Goal: Task Accomplishment & Management: Complete application form

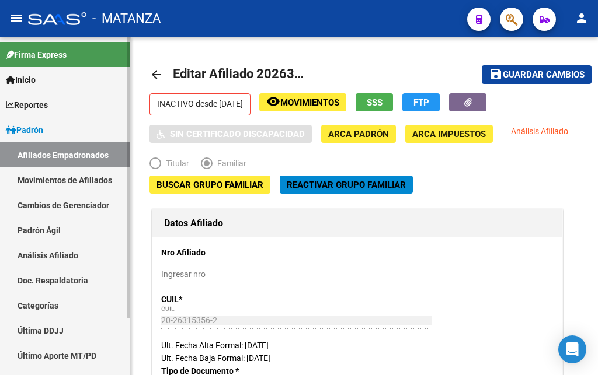
scroll to position [68, 0]
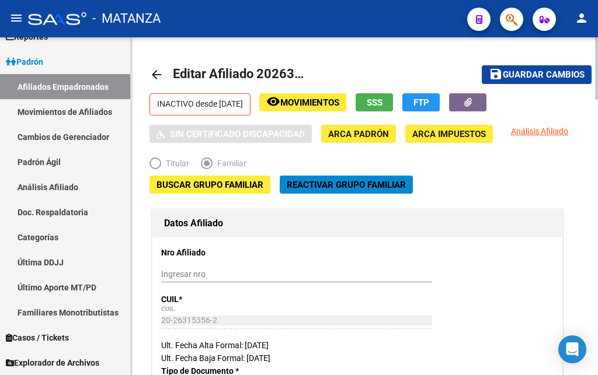
click at [154, 74] on mat-icon "arrow_back" at bounding box center [156, 75] width 14 height 14
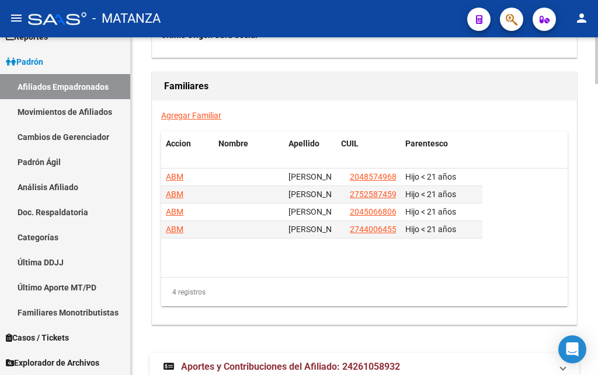
scroll to position [2084, 0]
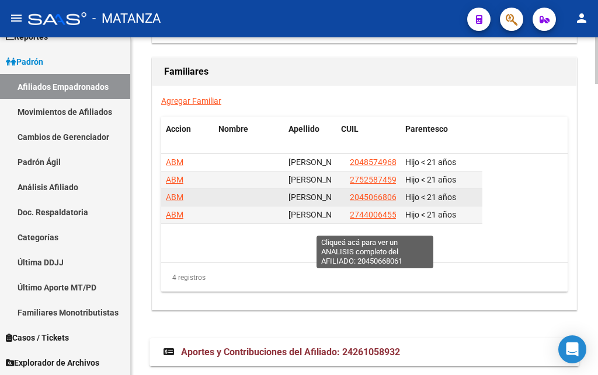
click at [381, 202] on span "20450668061" at bounding box center [375, 197] width 51 height 9
type textarea "20450668061"
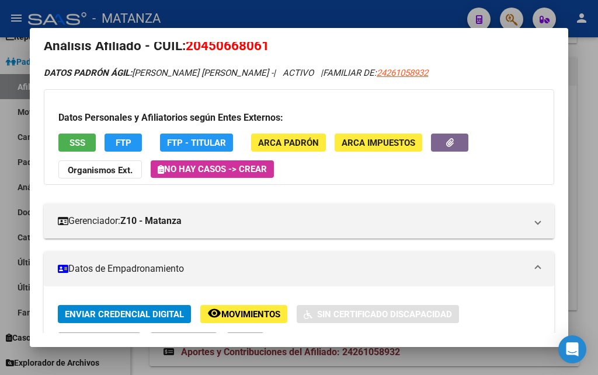
scroll to position [0, 0]
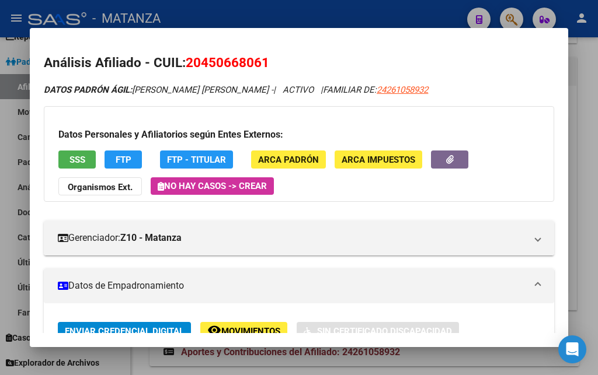
click at [69, 162] on span "SSS" at bounding box center [77, 160] width 16 height 11
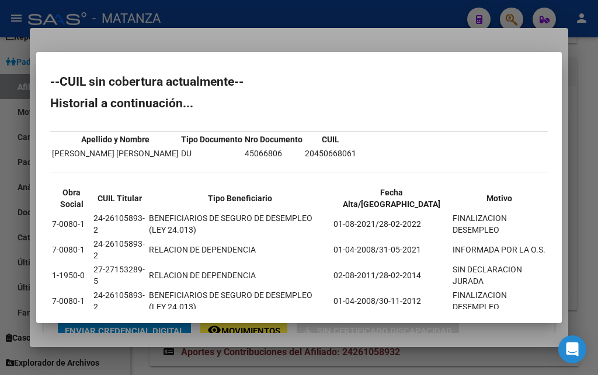
click at [215, 9] on div at bounding box center [299, 187] width 598 height 375
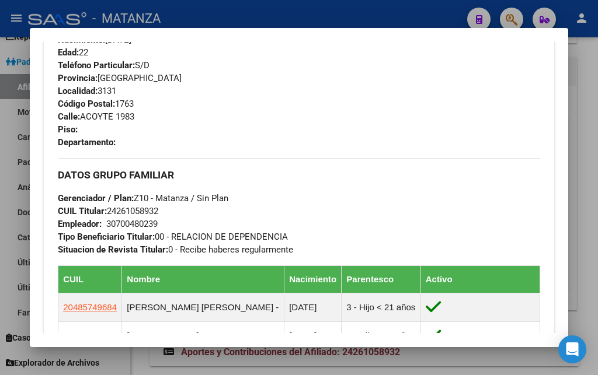
scroll to position [252, 0]
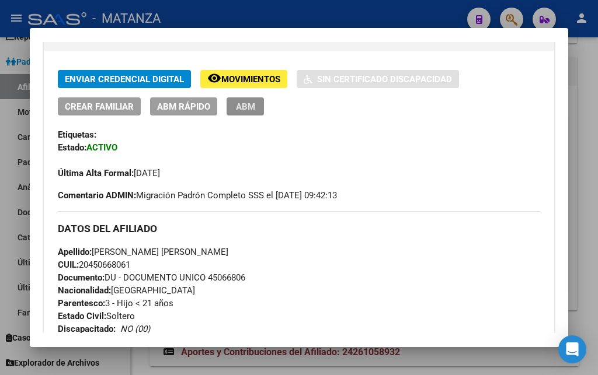
click at [250, 106] on span "ABM" at bounding box center [245, 107] width 19 height 11
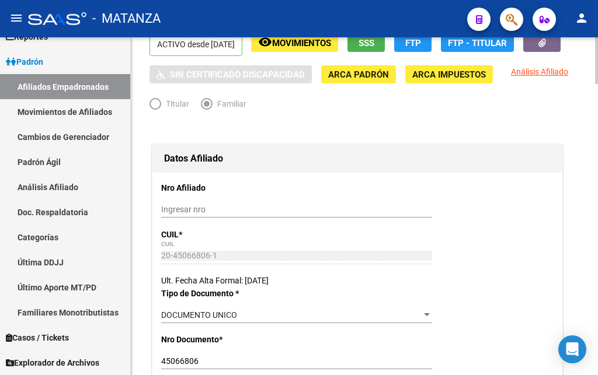
scroll to position [238, 0]
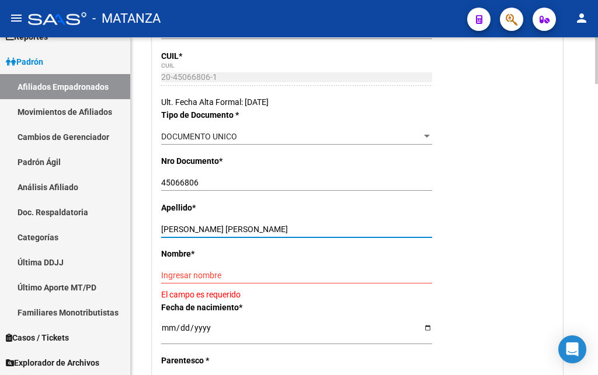
drag, startPoint x: 203, startPoint y: 248, endPoint x: 254, endPoint y: 248, distance: 51.4
click at [254, 235] on input "[PERSON_NAME] [PERSON_NAME]" at bounding box center [296, 230] width 271 height 10
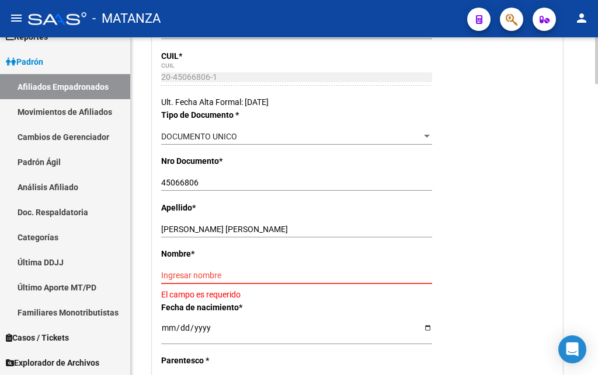
click at [166, 281] on input "Ingresar nombre" at bounding box center [296, 276] width 271 height 10
paste input "[PERSON_NAME]"
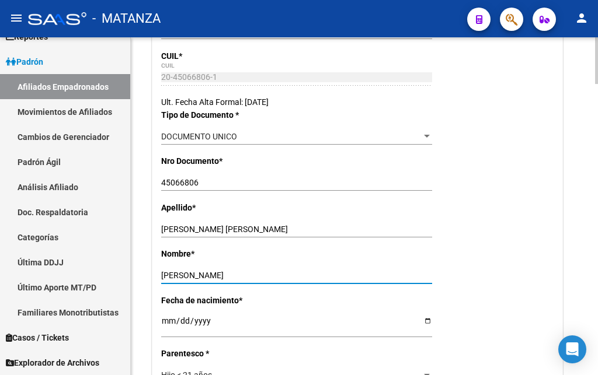
type input "[PERSON_NAME]"
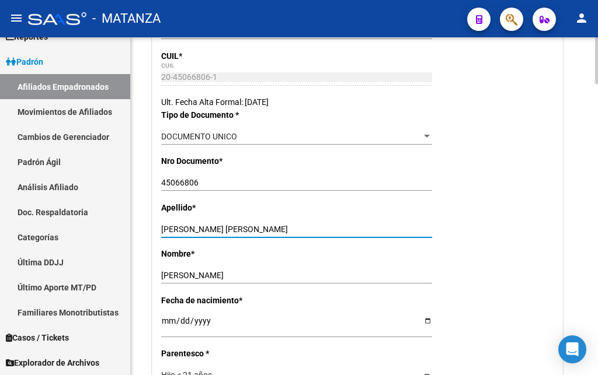
drag, startPoint x: 203, startPoint y: 249, endPoint x: 257, endPoint y: 253, distance: 54.4
click at [257, 235] on input "[PERSON_NAME] [PERSON_NAME]" at bounding box center [296, 230] width 271 height 10
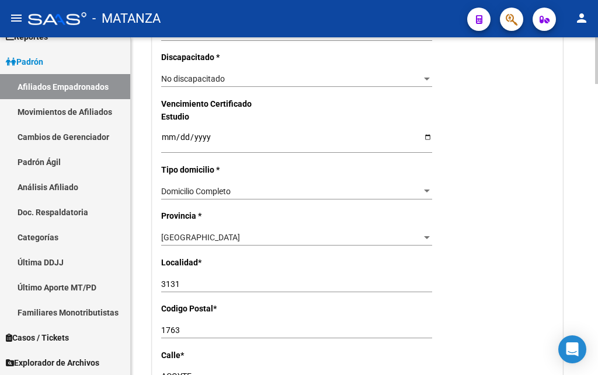
scroll to position [774, 0]
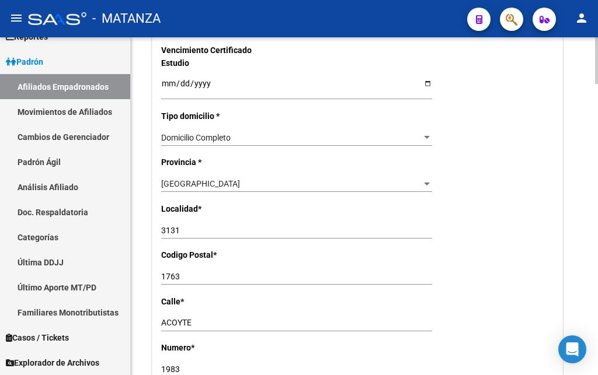
type input "[PERSON_NAME]"
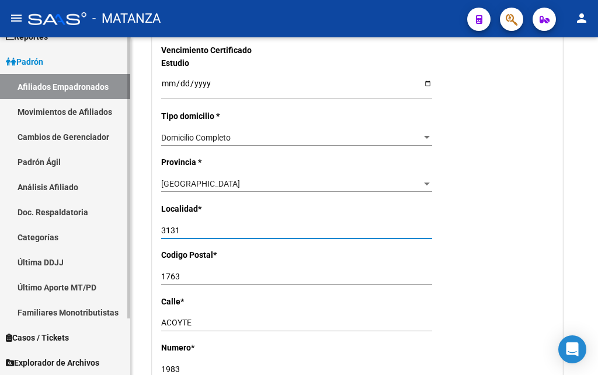
drag, startPoint x: 182, startPoint y: 226, endPoint x: 81, endPoint y: 227, distance: 101.6
click at [161, 227] on input "3131" at bounding box center [296, 231] width 271 height 10
type input "V.DEL PINO"
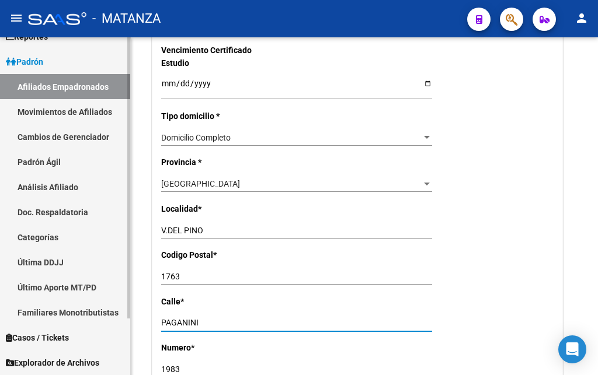
type input "PAGANINI"
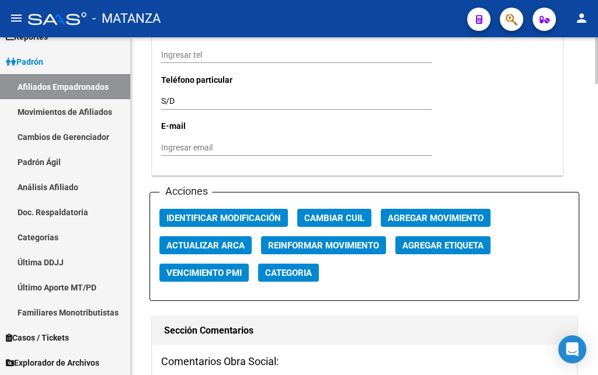
scroll to position [1310, 0]
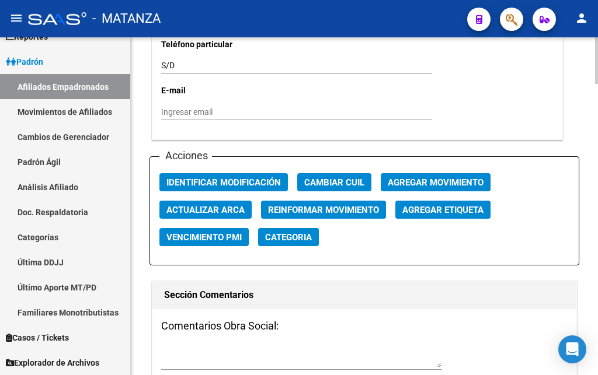
type input "195"
click at [428, 180] on span "Agregar Movimiento" at bounding box center [436, 183] width 96 height 11
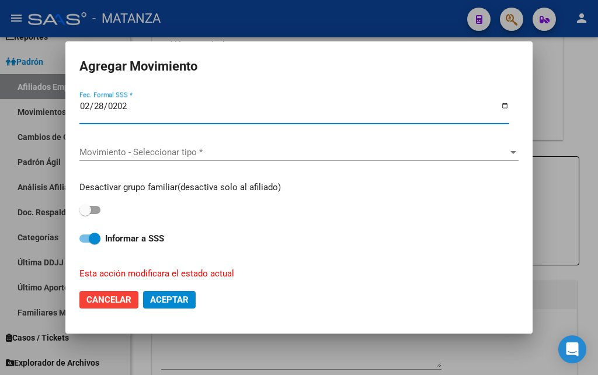
type input "[DATE]"
click at [91, 207] on span at bounding box center [85, 210] width 12 height 12
click at [85, 214] on input "checkbox" at bounding box center [85, 214] width 1 height 1
checkbox input "true"
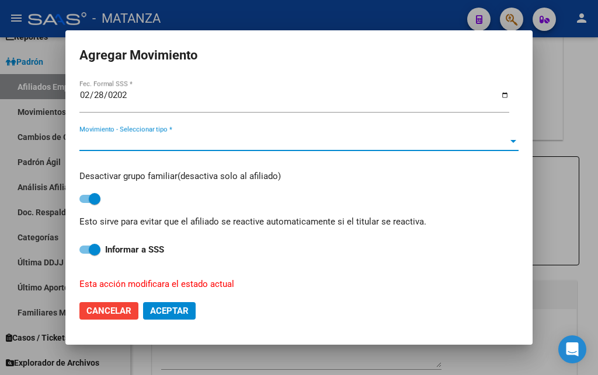
click at [128, 137] on span "Movimiento - Seleccionar tipo *" at bounding box center [293, 142] width 429 height 11
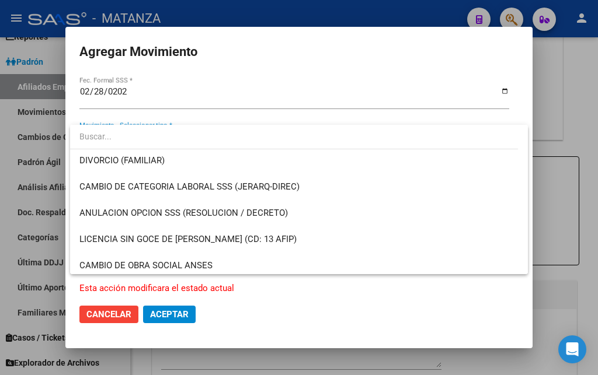
scroll to position [189, 0]
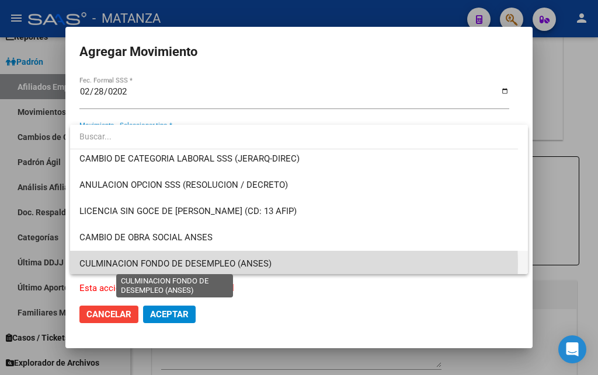
click at [149, 264] on span "CULMINACION FONDO DE DESEMPLEO (ANSES)" at bounding box center [175, 264] width 192 height 11
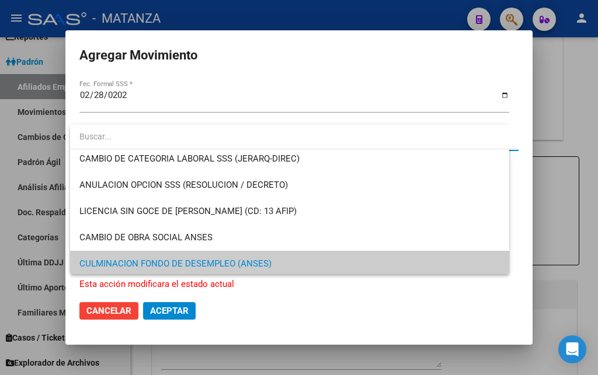
scroll to position [190, 0]
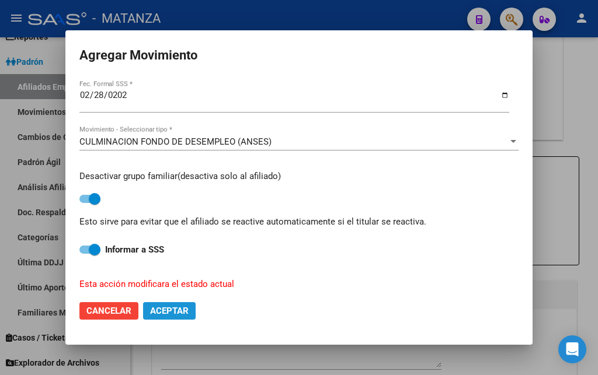
click at [175, 308] on span "Aceptar" at bounding box center [169, 311] width 39 height 11
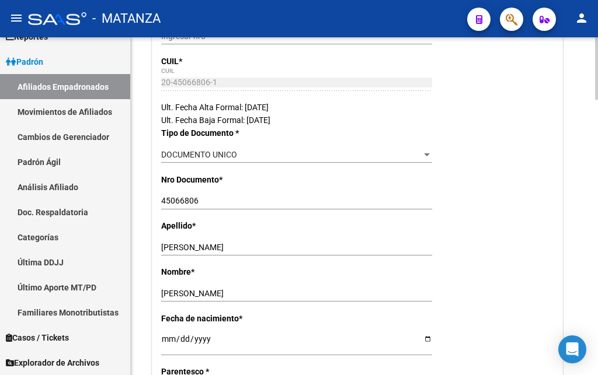
scroll to position [0, 0]
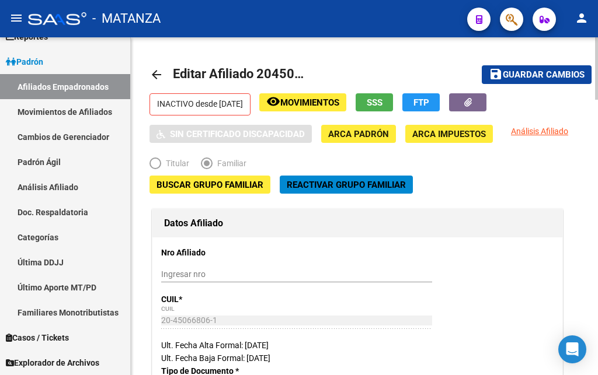
click at [559, 73] on span "Guardar cambios" at bounding box center [544, 75] width 82 height 11
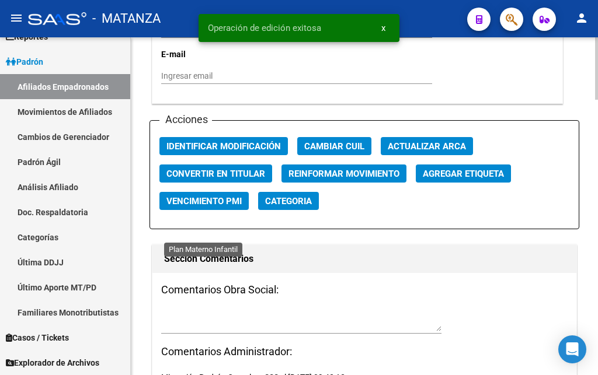
scroll to position [1370, 0]
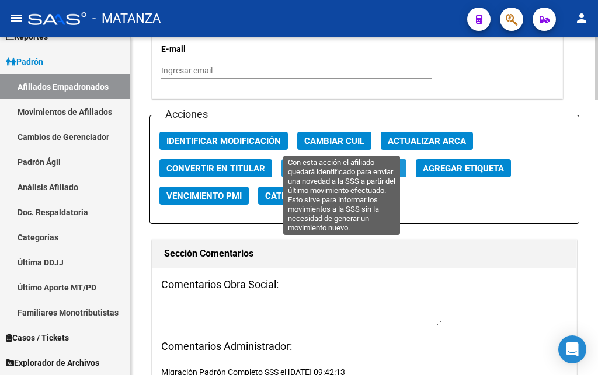
click at [326, 163] on span "Reinformar Movimiento" at bounding box center [343, 168] width 111 height 11
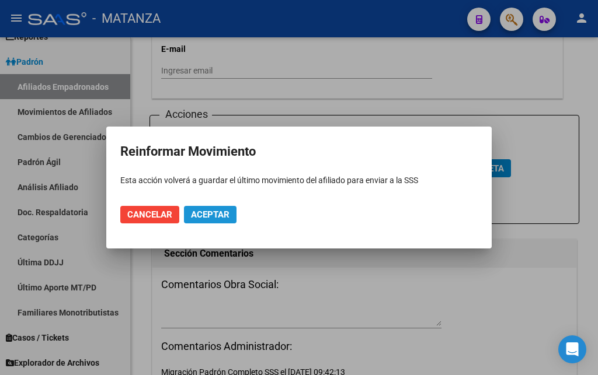
click at [214, 215] on span "Aceptar" at bounding box center [210, 215] width 39 height 11
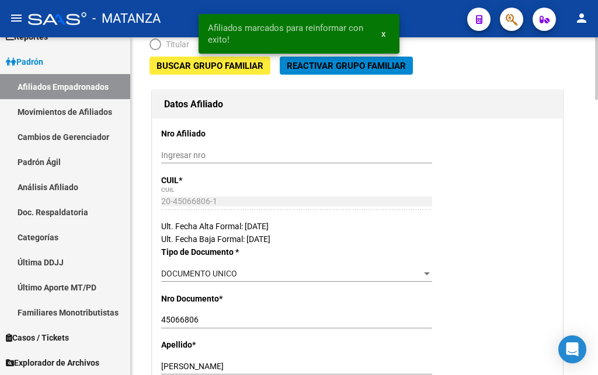
scroll to position [0, 0]
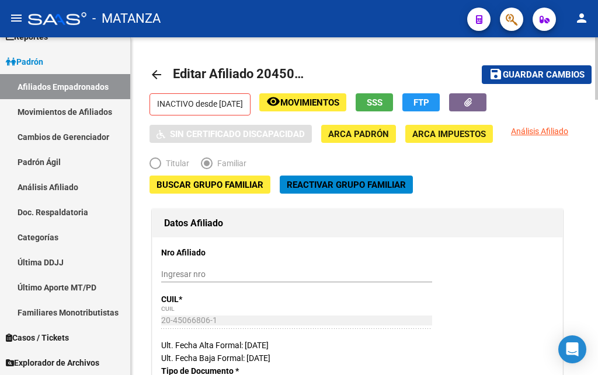
click at [315, 102] on span "Movimientos" at bounding box center [309, 103] width 59 height 11
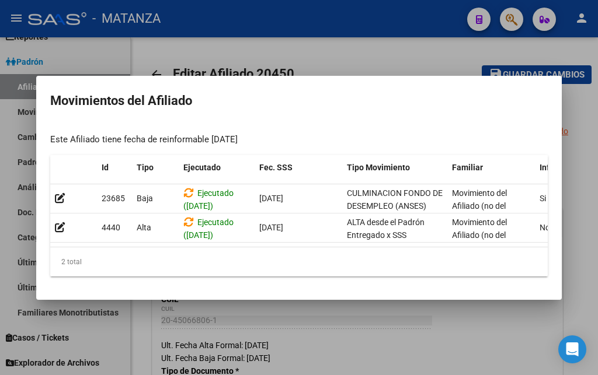
click at [176, 48] on div at bounding box center [299, 187] width 598 height 375
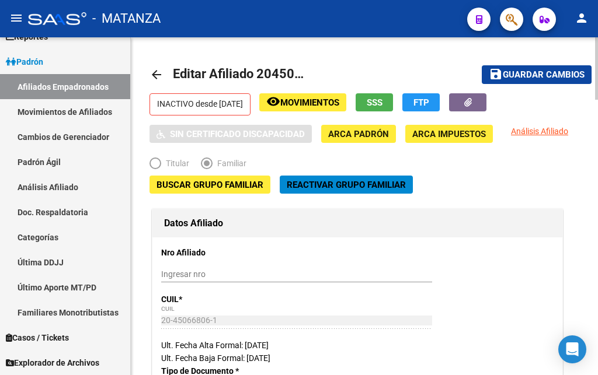
click at [158, 75] on mat-icon "arrow_back" at bounding box center [156, 75] width 14 height 14
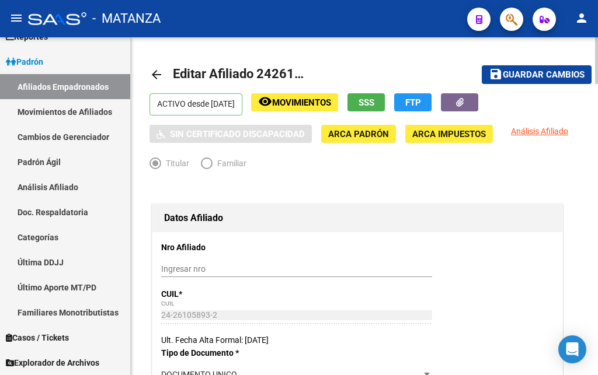
click at [374, 102] on span "SSS" at bounding box center [367, 103] width 16 height 11
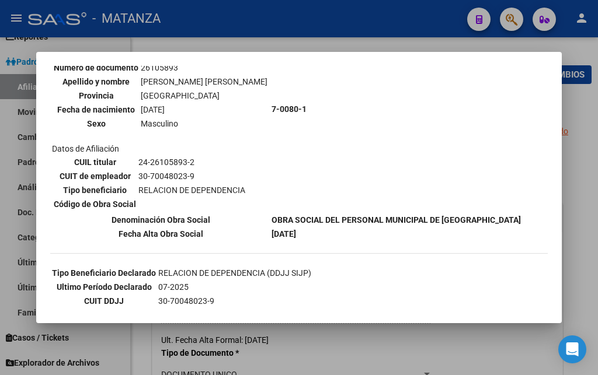
scroll to position [114, 0]
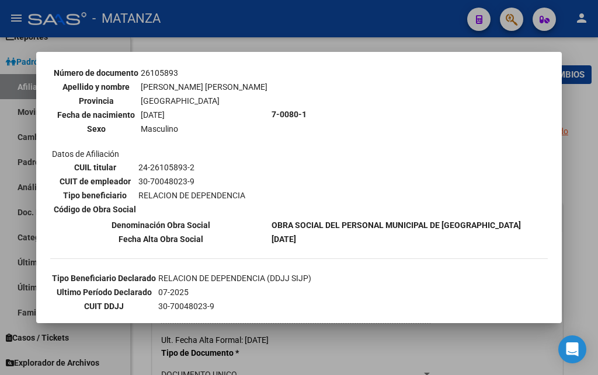
click at [367, 21] on div at bounding box center [299, 187] width 598 height 375
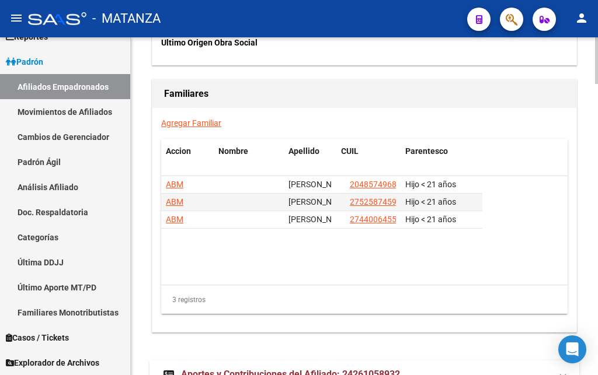
scroll to position [2084, 0]
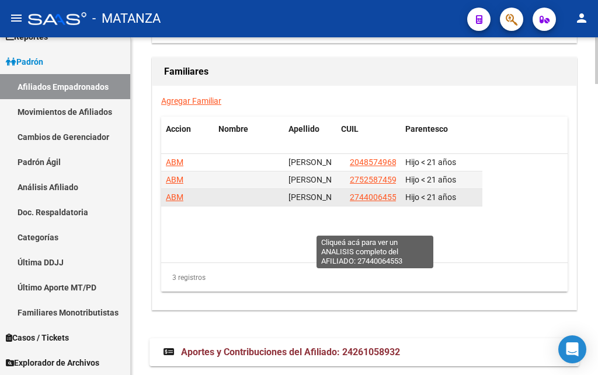
click at [371, 202] on span "27440064553" at bounding box center [375, 197] width 51 height 9
type textarea "27440064553"
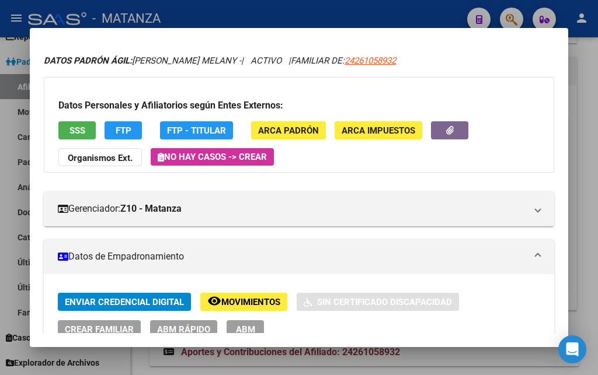
scroll to position [0, 0]
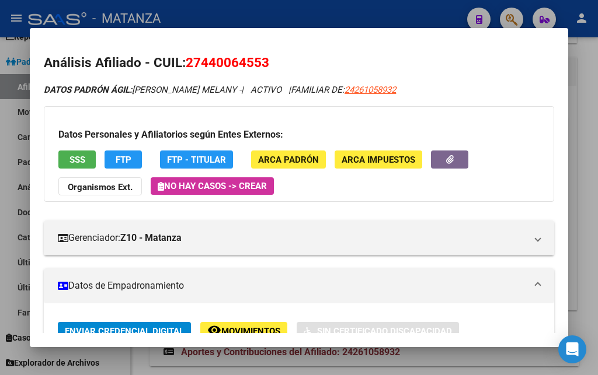
click at [85, 158] on button "SSS" at bounding box center [76, 160] width 37 height 18
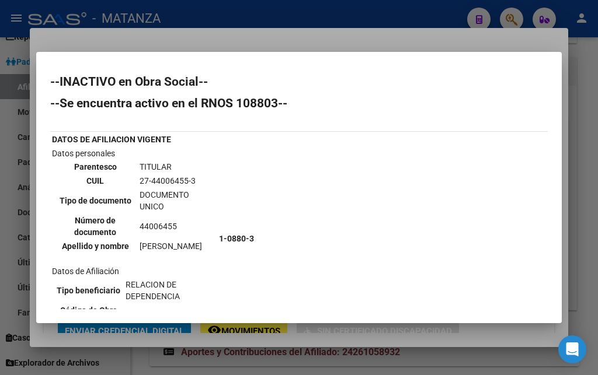
drag, startPoint x: 378, startPoint y: 5, endPoint x: 380, endPoint y: 15, distance: 10.6
click at [378, 6] on div at bounding box center [299, 187] width 598 height 375
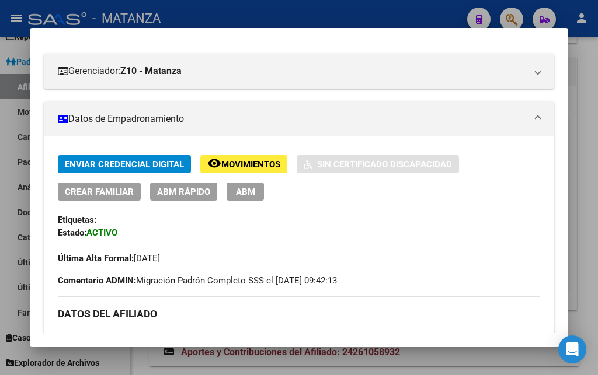
scroll to position [189, 0]
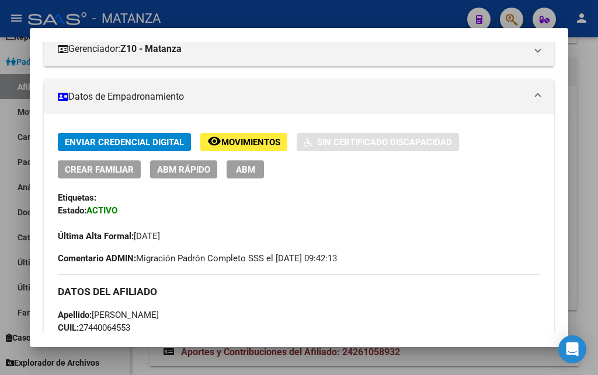
click at [243, 168] on span "ABM" at bounding box center [245, 170] width 19 height 11
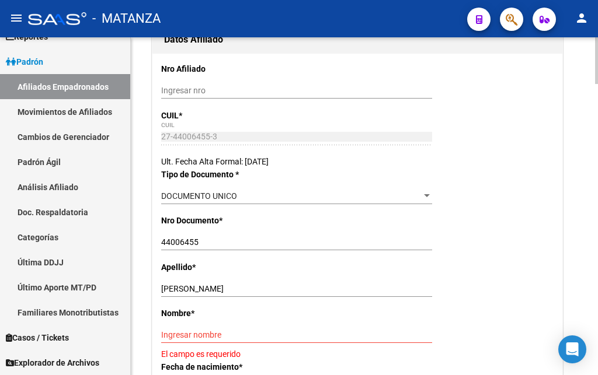
scroll to position [298, 0]
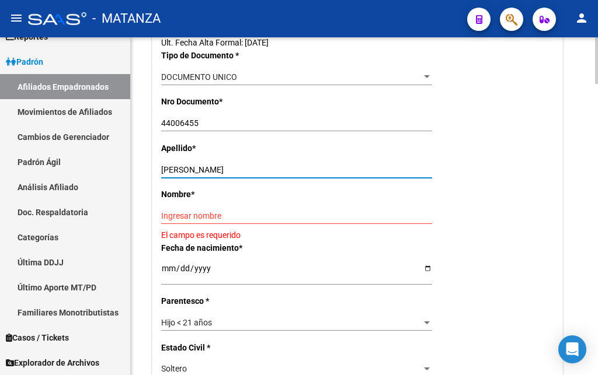
drag, startPoint x: 203, startPoint y: 190, endPoint x: 258, endPoint y: 193, distance: 55.5
click at [258, 175] on input "[PERSON_NAME]" at bounding box center [296, 170] width 271 height 10
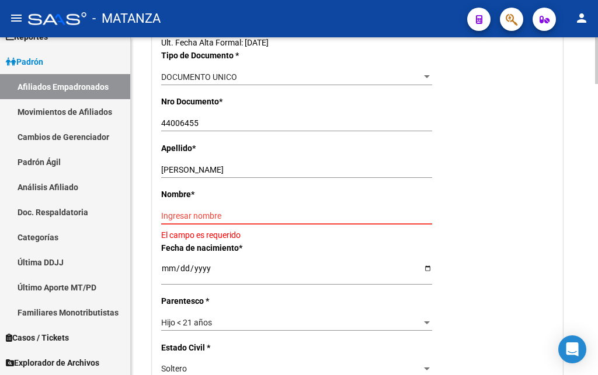
paste input "MELANY"
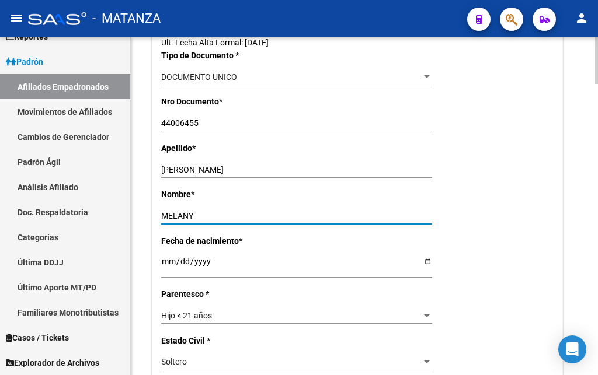
type input "MELANY"
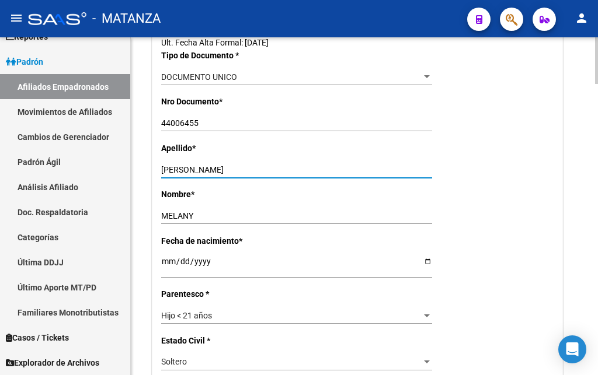
drag, startPoint x: 200, startPoint y: 190, endPoint x: 253, endPoint y: 189, distance: 53.7
click at [253, 175] on input "[PERSON_NAME]" at bounding box center [296, 170] width 271 height 10
type input "[PERSON_NAME]"
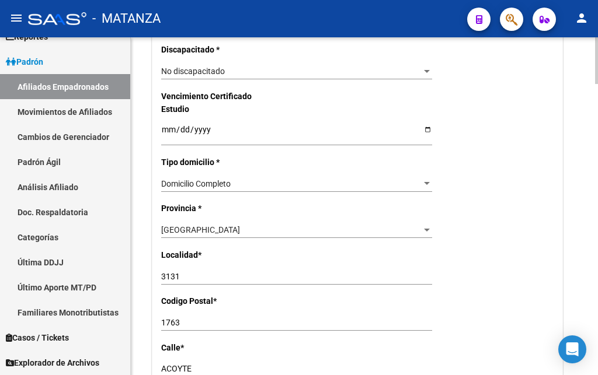
scroll to position [774, 0]
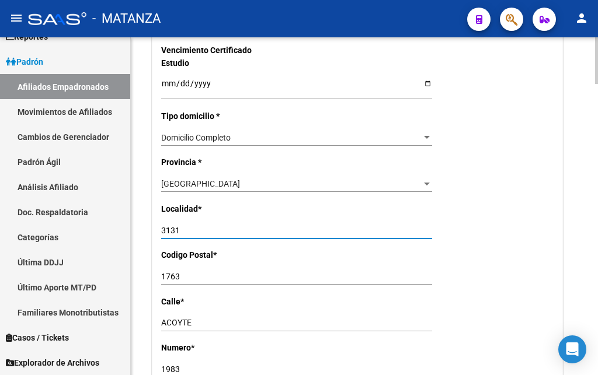
drag, startPoint x: 185, startPoint y: 222, endPoint x: 102, endPoint y: 223, distance: 82.9
click at [161, 226] on input "3131" at bounding box center [296, 231] width 271 height 10
type input "V.DEL PINO"
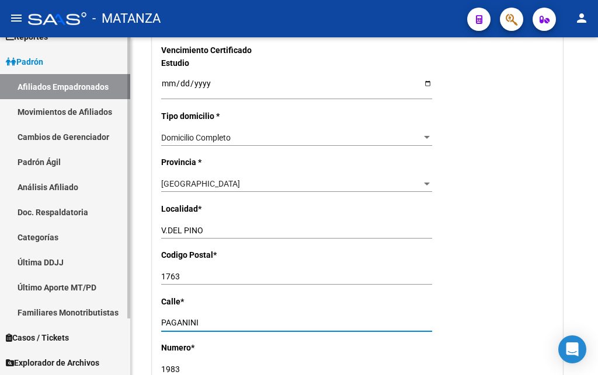
type input "PAGANINI"
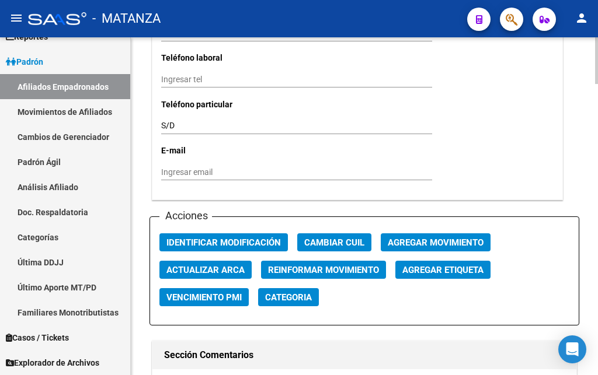
scroll to position [1251, 0]
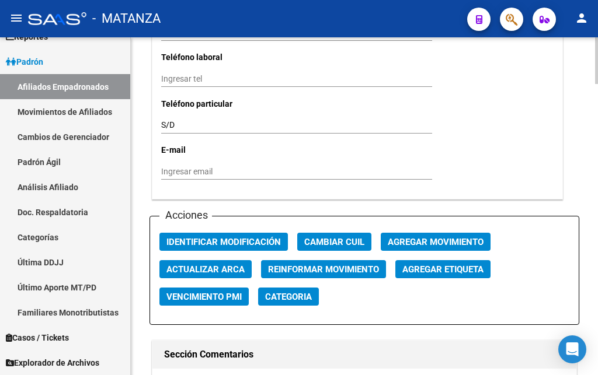
type input "195"
click at [412, 237] on span "Agregar Movimiento" at bounding box center [436, 242] width 96 height 11
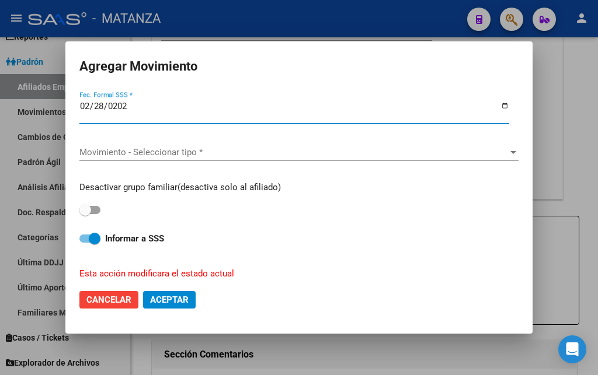
type input "[DATE]"
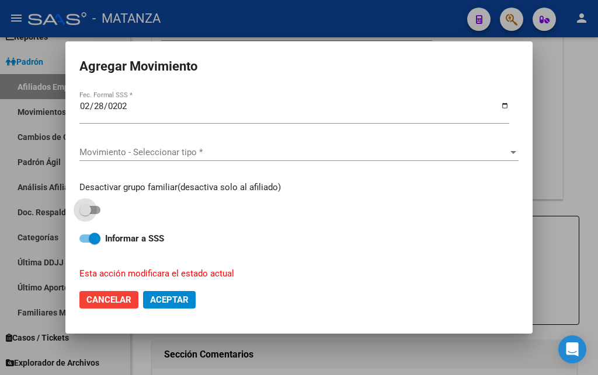
click at [92, 203] on label at bounding box center [89, 210] width 21 height 14
click at [85, 214] on input "checkbox" at bounding box center [85, 214] width 1 height 1
checkbox input "true"
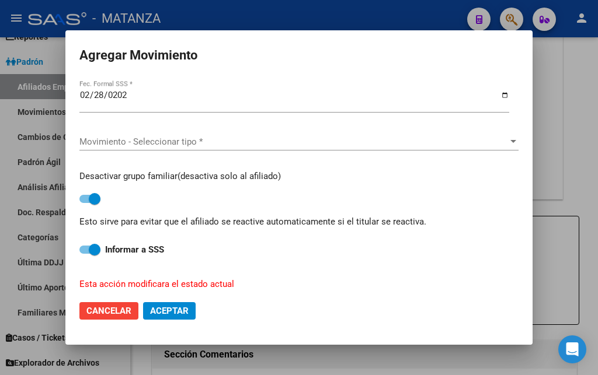
click at [102, 138] on span "Movimiento - Seleccionar tipo *" at bounding box center [293, 142] width 429 height 11
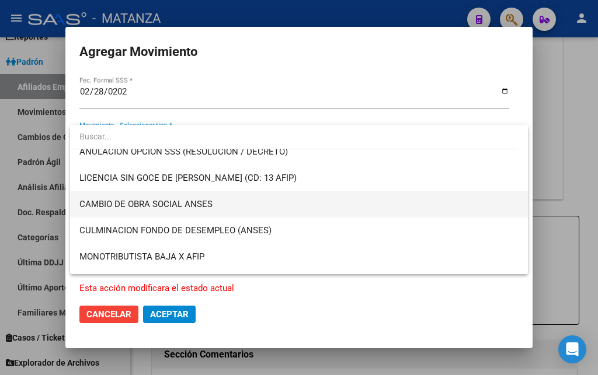
scroll to position [252, 0]
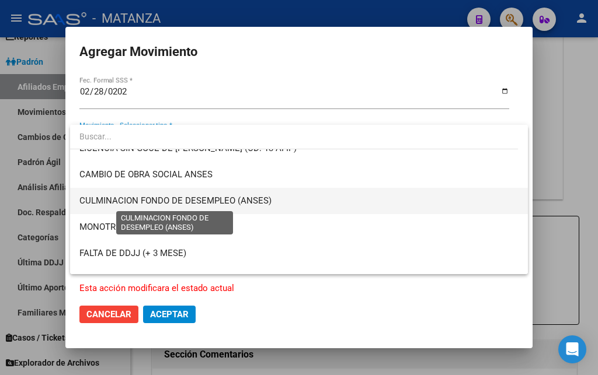
click at [226, 201] on span "CULMINACION FONDO DE DESEMPLEO (ANSES)" at bounding box center [175, 201] width 192 height 11
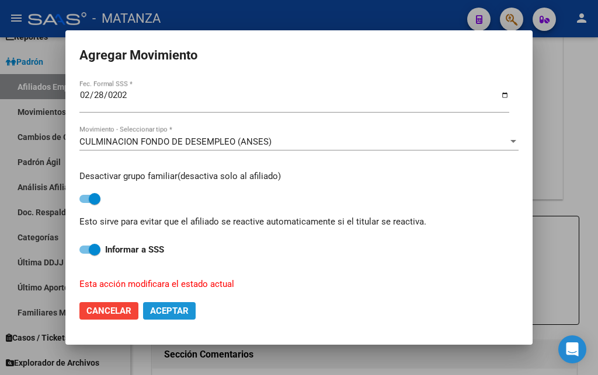
click at [175, 312] on button "Aceptar" at bounding box center [169, 311] width 53 height 18
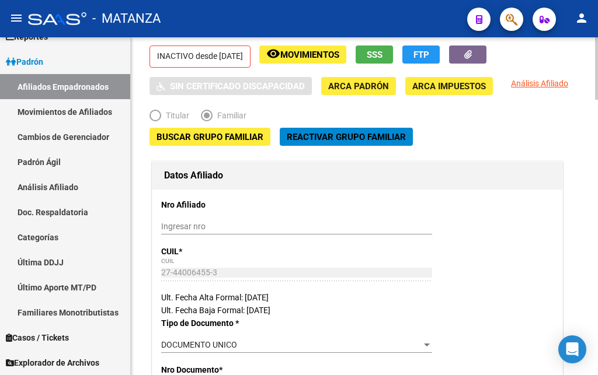
scroll to position [0, 0]
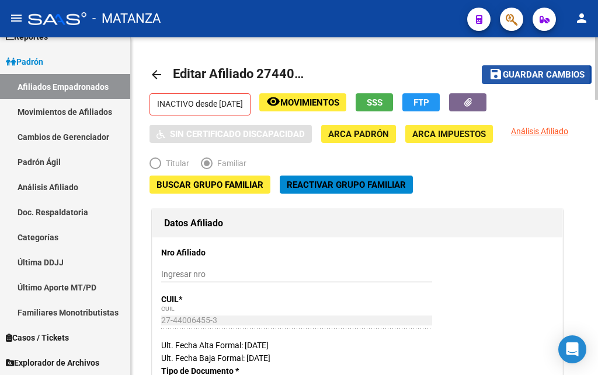
click at [509, 75] on span "Guardar cambios" at bounding box center [544, 75] width 82 height 11
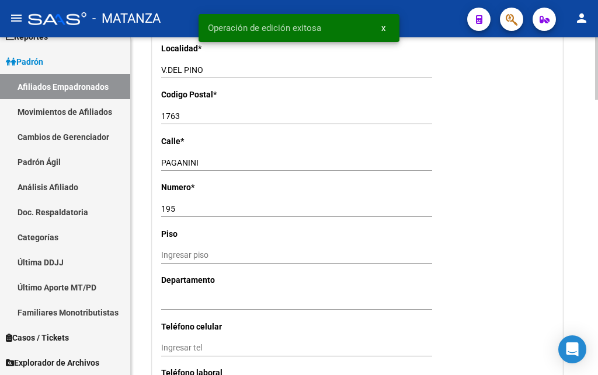
scroll to position [1310, 0]
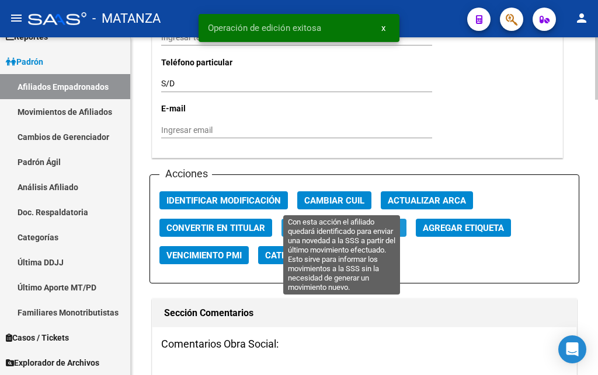
click at [302, 223] on span "Reinformar Movimiento" at bounding box center [343, 228] width 111 height 11
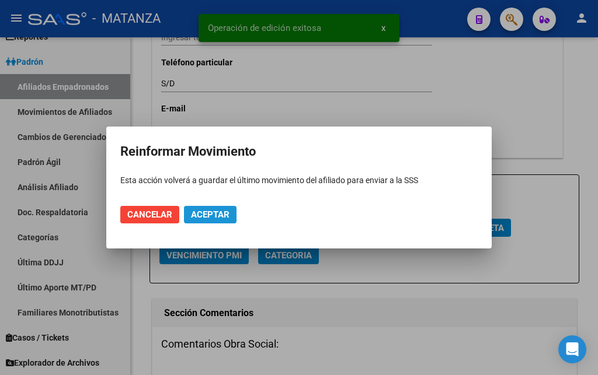
click at [219, 212] on span "Aceptar" at bounding box center [210, 215] width 39 height 11
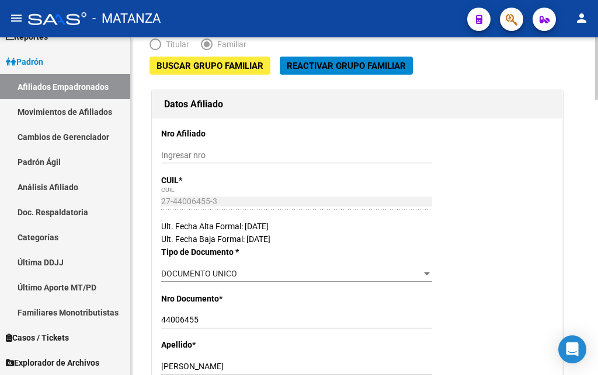
scroll to position [0, 0]
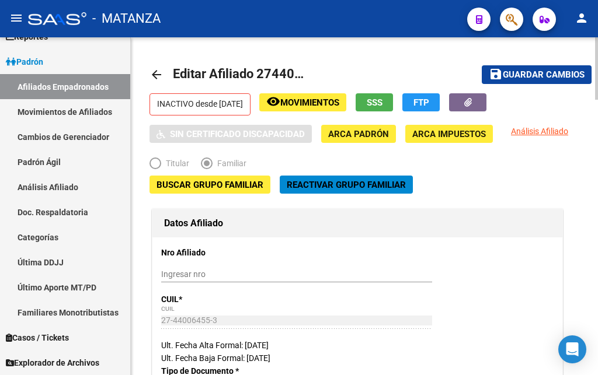
click at [155, 73] on mat-icon "arrow_back" at bounding box center [156, 75] width 14 height 14
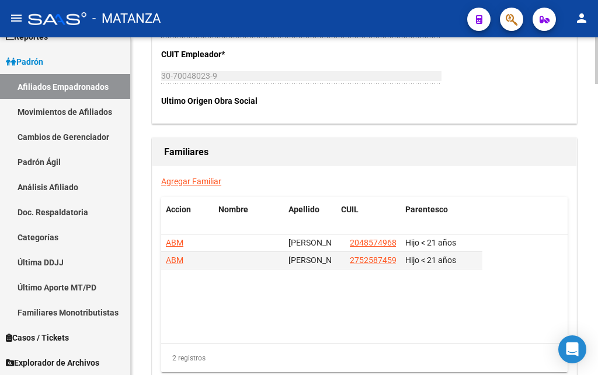
scroll to position [2025, 0]
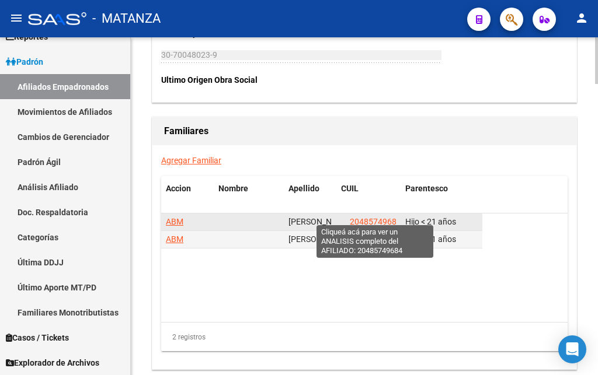
click at [376, 217] on span "20485749684" at bounding box center [375, 221] width 51 height 9
type textarea "20485749684"
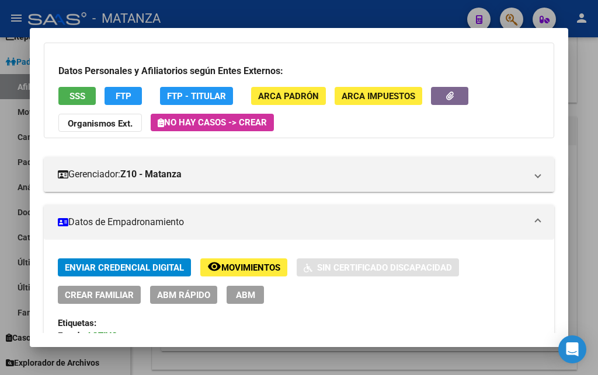
scroll to position [63, 0]
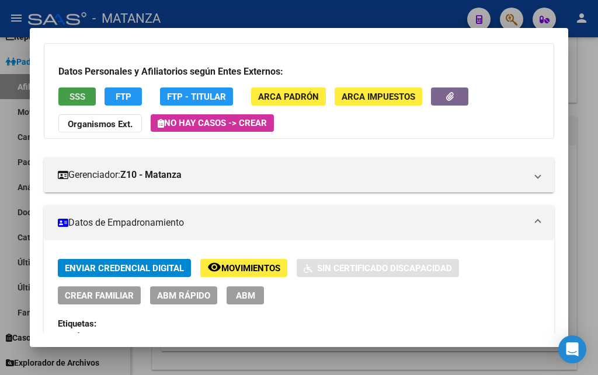
click at [70, 100] on span "SSS" at bounding box center [77, 97] width 16 height 11
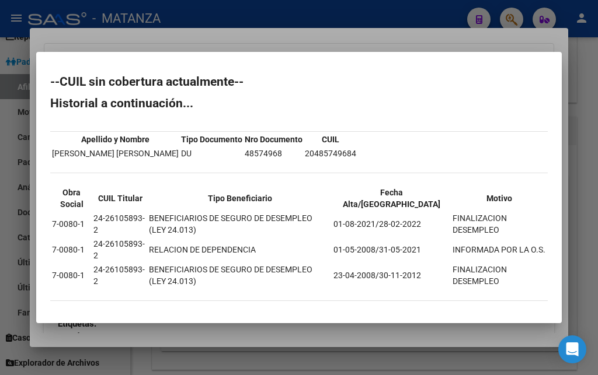
click at [330, 36] on div at bounding box center [299, 187] width 598 height 375
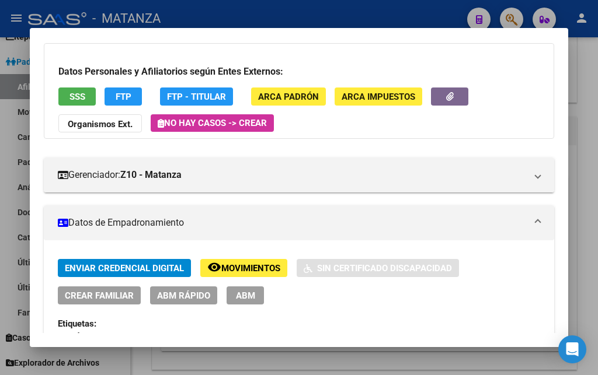
click at [241, 302] on button "ABM" at bounding box center [245, 296] width 37 height 18
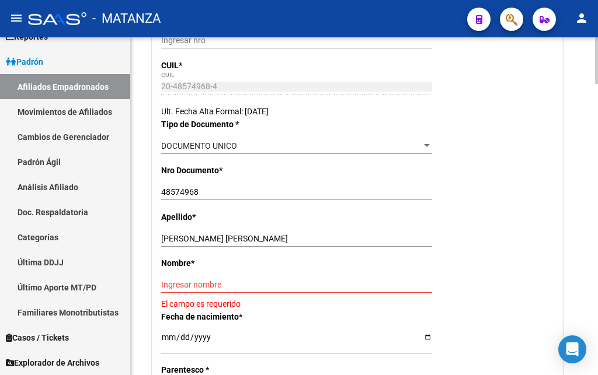
scroll to position [238, 0]
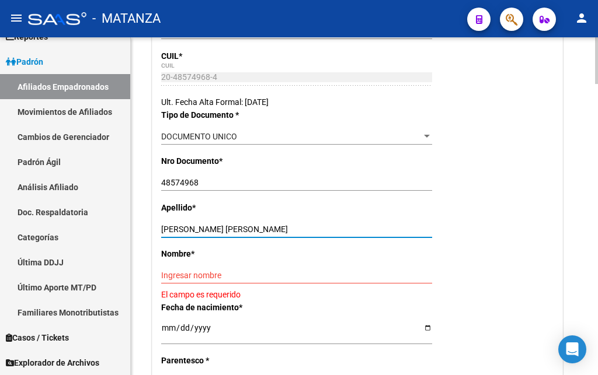
drag, startPoint x: 200, startPoint y: 249, endPoint x: 281, endPoint y: 252, distance: 81.2
click at [281, 235] on input "[PERSON_NAME] [PERSON_NAME]" at bounding box center [296, 230] width 271 height 10
click at [166, 281] on input "Ingresar nombre" at bounding box center [296, 276] width 271 height 10
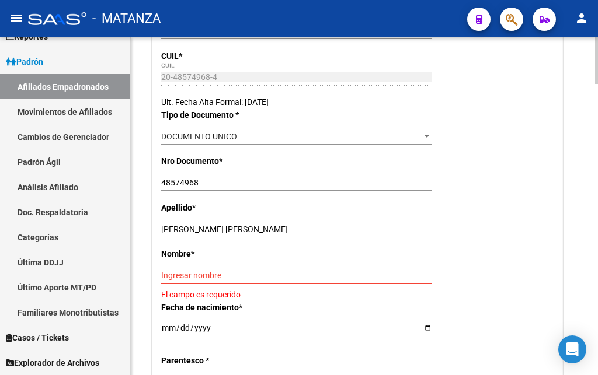
paste input "[PERSON_NAME]"
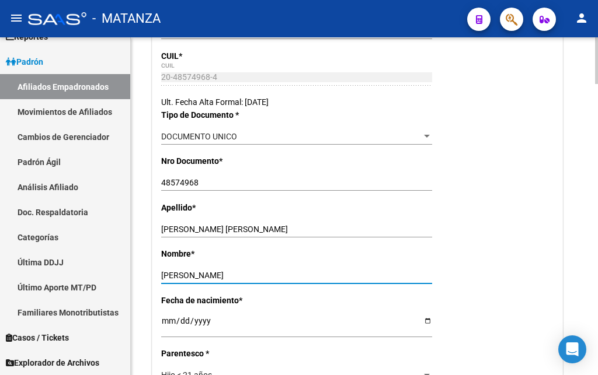
type input "[PERSON_NAME]"
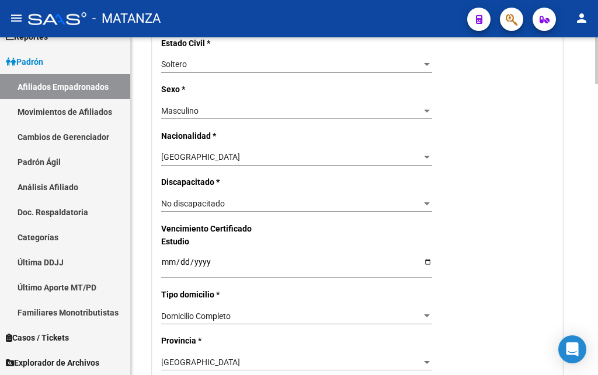
scroll to position [774, 0]
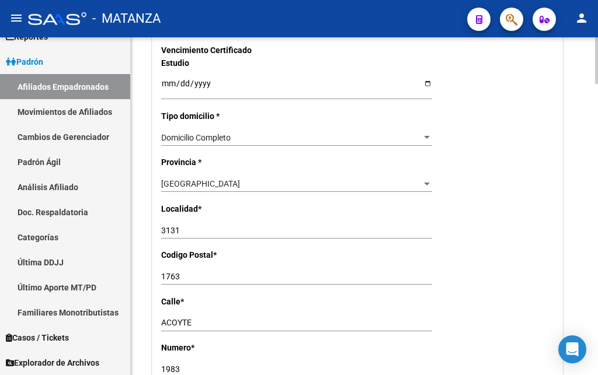
type input "[PERSON_NAME]"
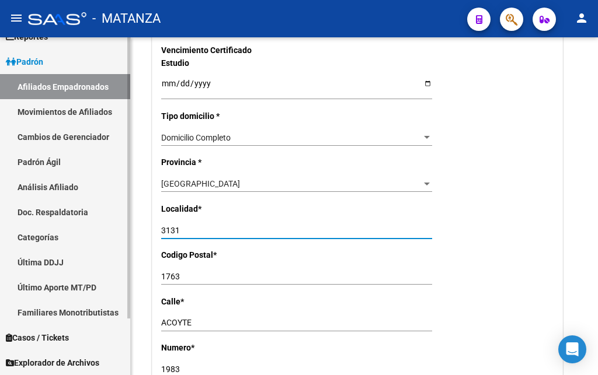
drag, startPoint x: 182, startPoint y: 225, endPoint x: 107, endPoint y: 225, distance: 74.2
click at [161, 226] on input "3131" at bounding box center [296, 231] width 271 height 10
type input "V.DEL PINO"
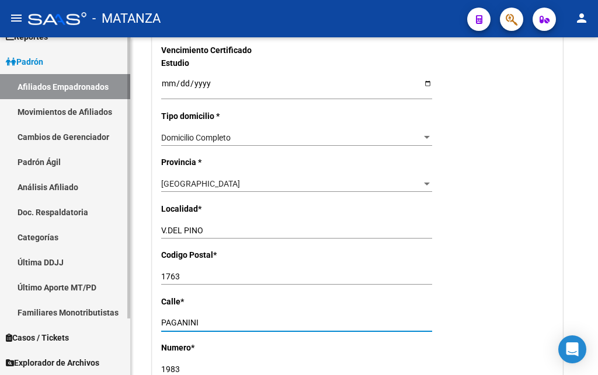
type input "PAGANINI"
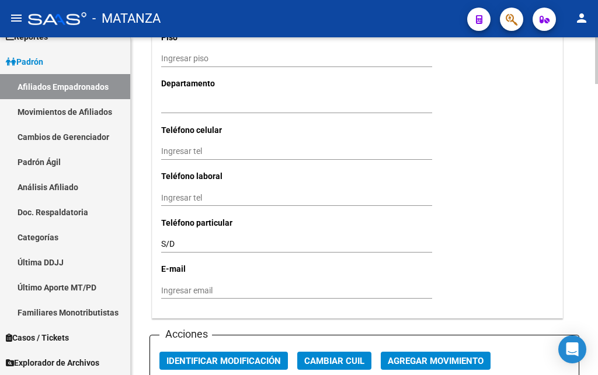
scroll to position [1251, 0]
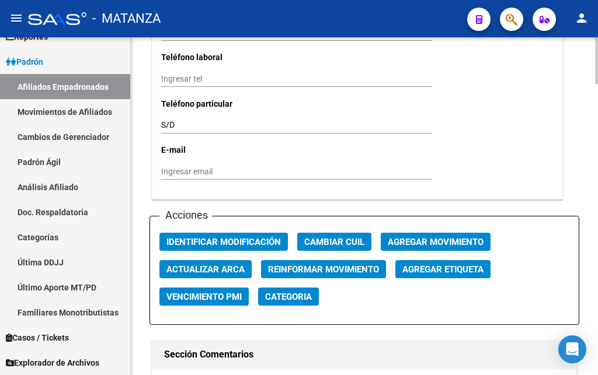
type input "195"
click at [427, 239] on span "Agregar Movimiento" at bounding box center [436, 242] width 96 height 11
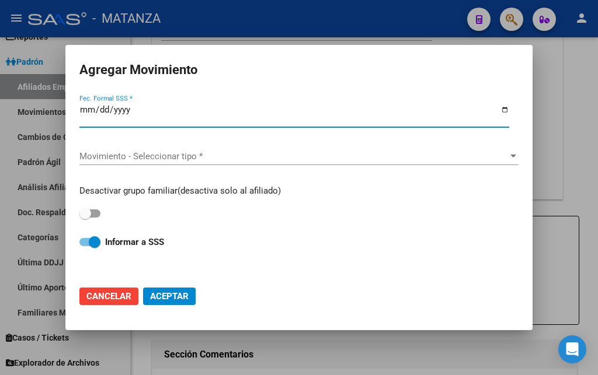
click at [93, 211] on span at bounding box center [89, 214] width 21 height 8
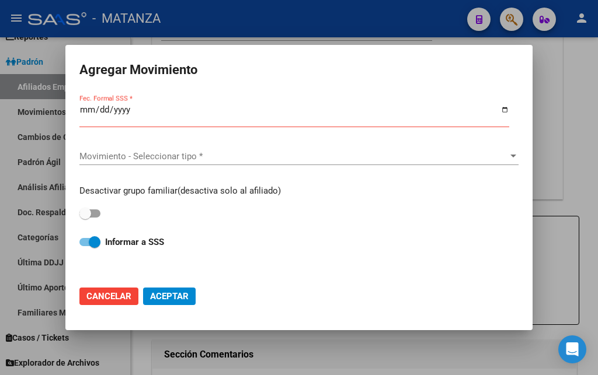
click at [98, 210] on span at bounding box center [89, 214] width 21 height 8
click at [85, 218] on input "checkbox" at bounding box center [85, 218] width 1 height 1
checkbox input "true"
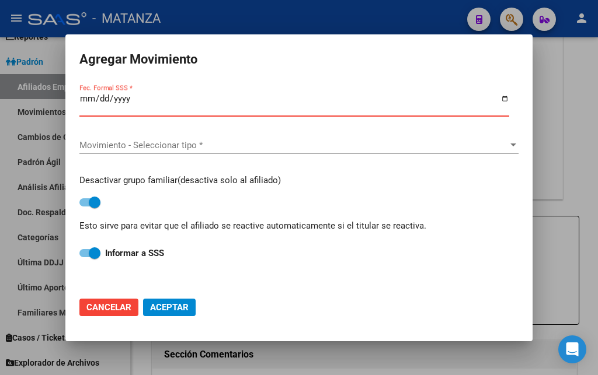
click at [84, 105] on input "Fec. Formal SSS *" at bounding box center [294, 103] width 430 height 19
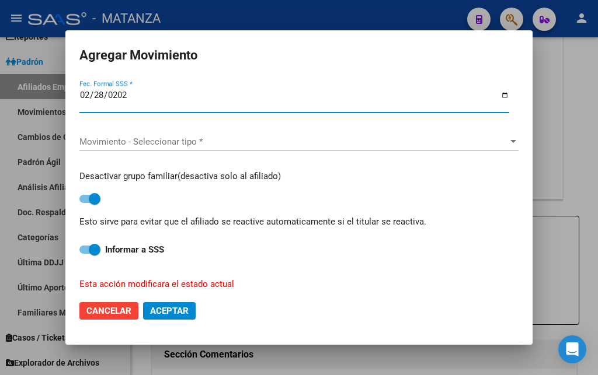
type input "[DATE]"
click at [89, 137] on span "Movimiento - Seleccionar tipo *" at bounding box center [293, 142] width 429 height 11
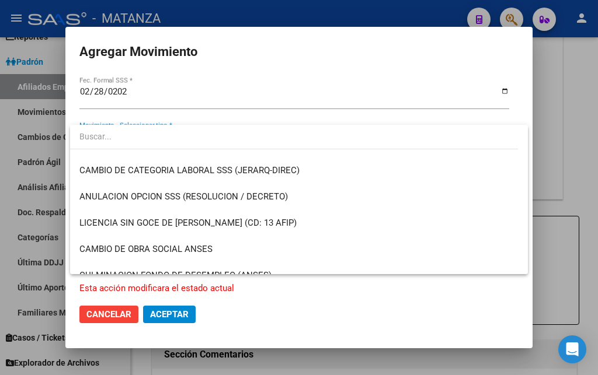
scroll to position [189, 0]
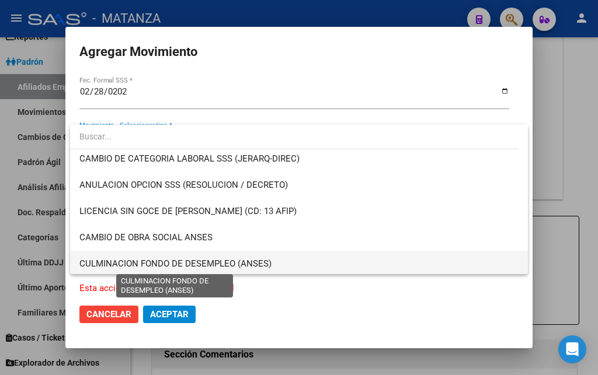
click at [99, 266] on span "CULMINACION FONDO DE DESEMPLEO (ANSES)" at bounding box center [175, 264] width 192 height 11
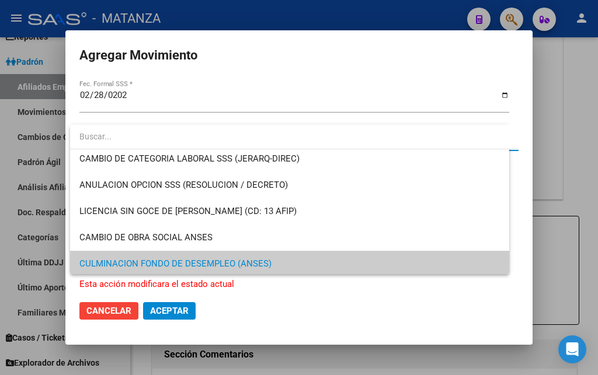
scroll to position [190, 0]
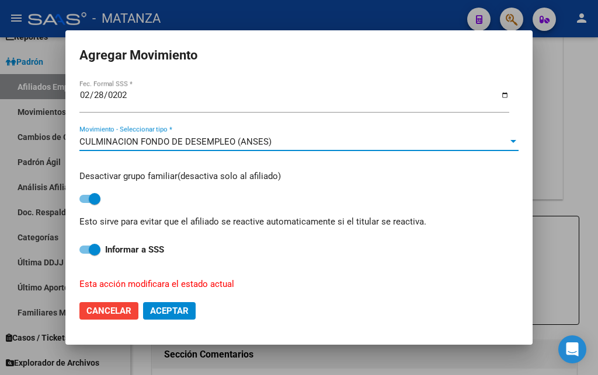
click at [178, 307] on span "Aceptar" at bounding box center [169, 311] width 39 height 11
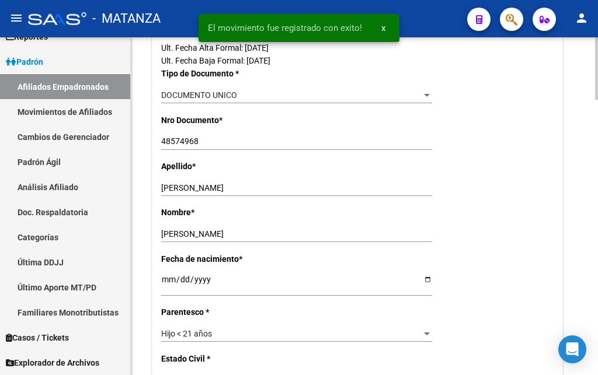
scroll to position [0, 0]
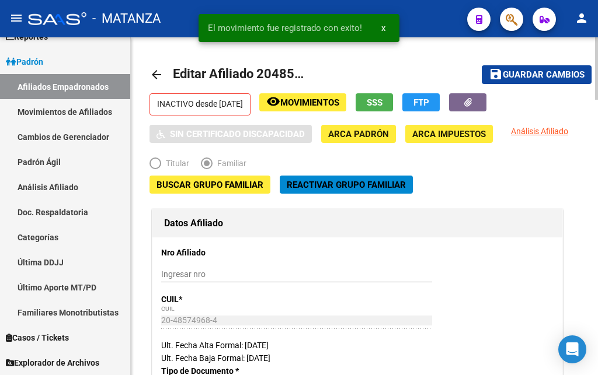
click at [545, 68] on button "save Guardar cambios" at bounding box center [537, 74] width 110 height 18
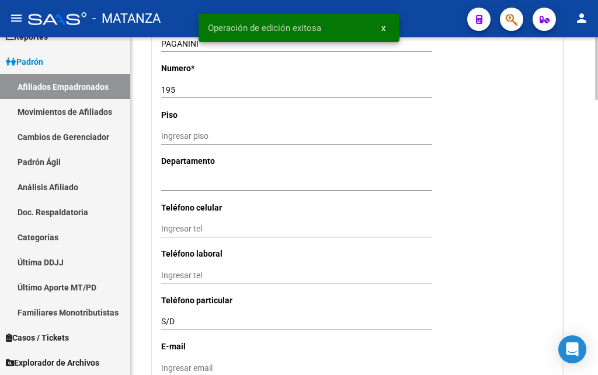
scroll to position [1310, 0]
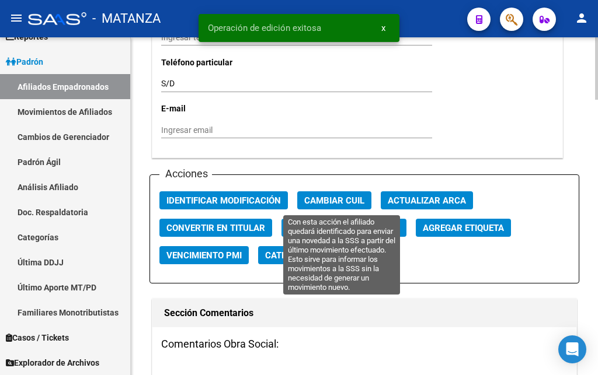
click at [347, 223] on span "Reinformar Movimiento" at bounding box center [343, 228] width 111 height 11
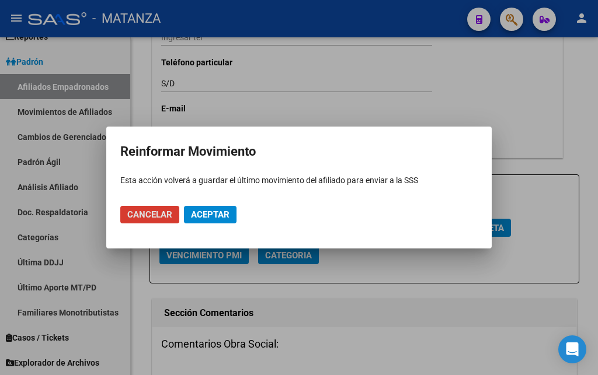
click at [199, 214] on span "Aceptar" at bounding box center [210, 215] width 39 height 11
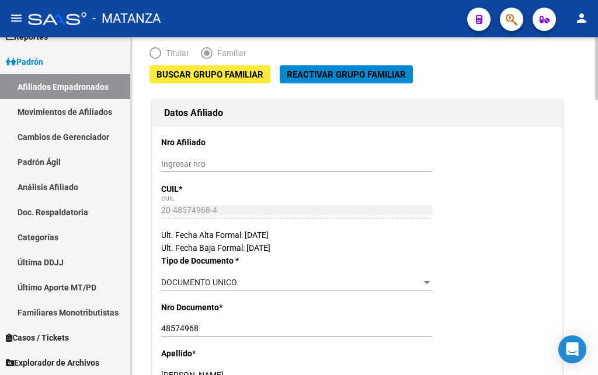
scroll to position [0, 0]
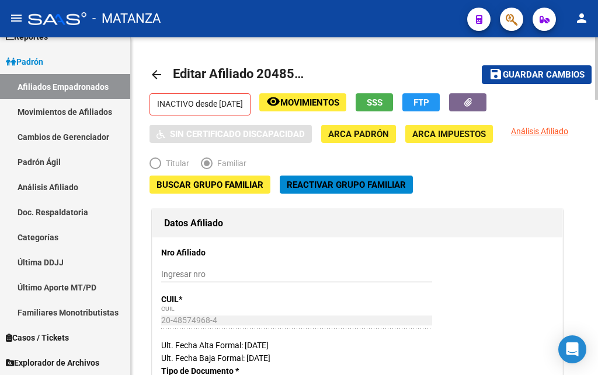
click at [152, 74] on mat-icon "arrow_back" at bounding box center [156, 75] width 14 height 14
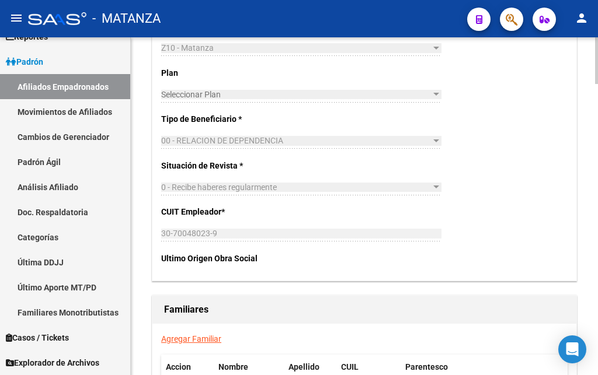
scroll to position [2084, 0]
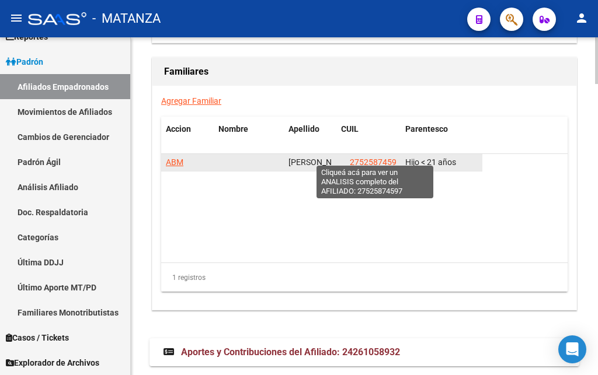
click at [387, 158] on span "27525874597" at bounding box center [375, 162] width 51 height 9
type textarea "27525874597"
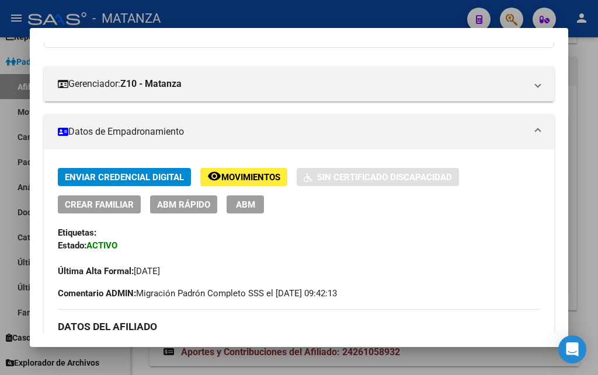
scroll to position [0, 0]
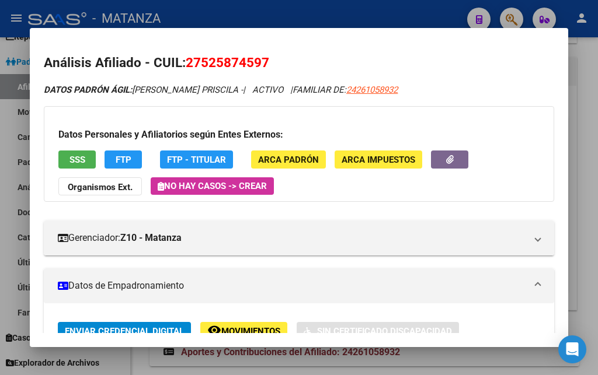
click at [79, 161] on span "SSS" at bounding box center [77, 160] width 16 height 11
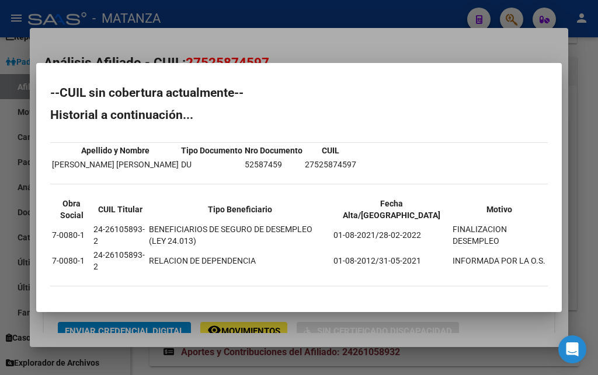
drag, startPoint x: 344, startPoint y: 41, endPoint x: 340, endPoint y: 54, distance: 13.5
click at [344, 43] on div at bounding box center [299, 187] width 598 height 375
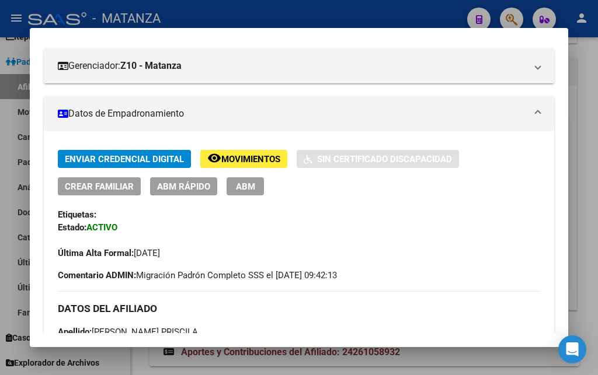
scroll to position [189, 0]
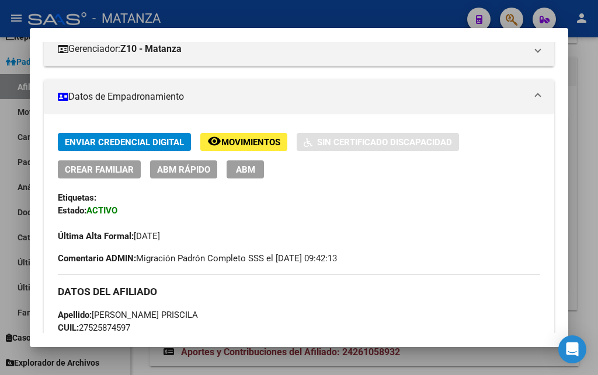
click at [248, 175] on span "ABM" at bounding box center [245, 170] width 19 height 11
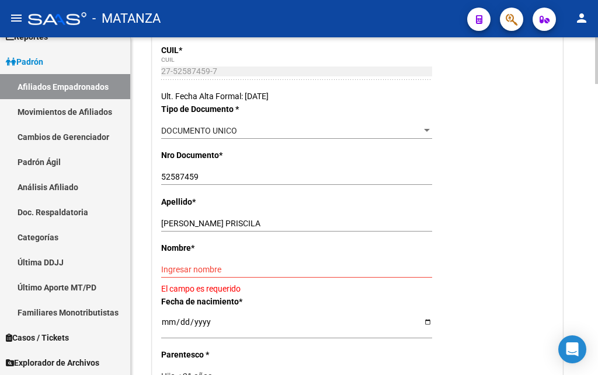
scroll to position [298, 0]
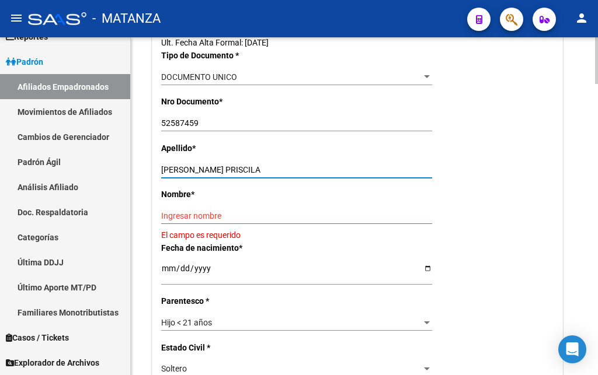
drag, startPoint x: 200, startPoint y: 192, endPoint x: 248, endPoint y: 194, distance: 47.9
click at [248, 175] on input "[PERSON_NAME] PRISCILA" at bounding box center [296, 170] width 271 height 10
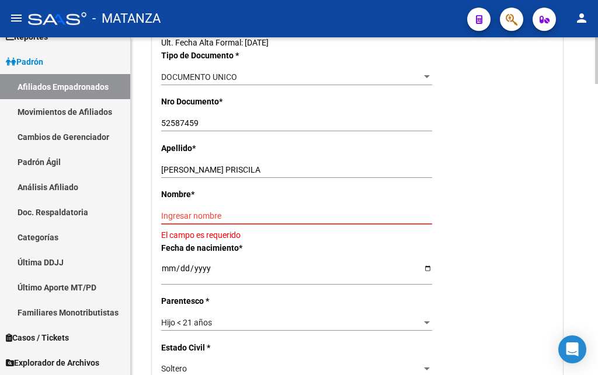
paste input "PRISCILA"
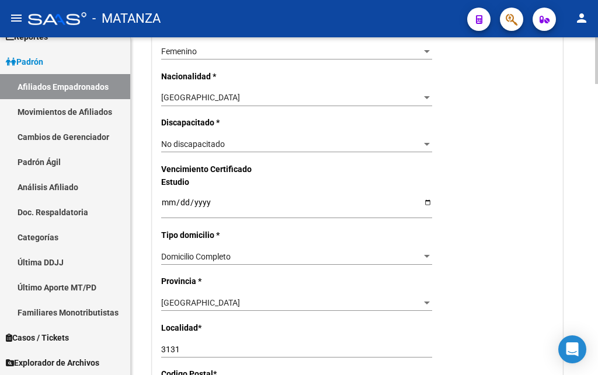
scroll to position [774, 0]
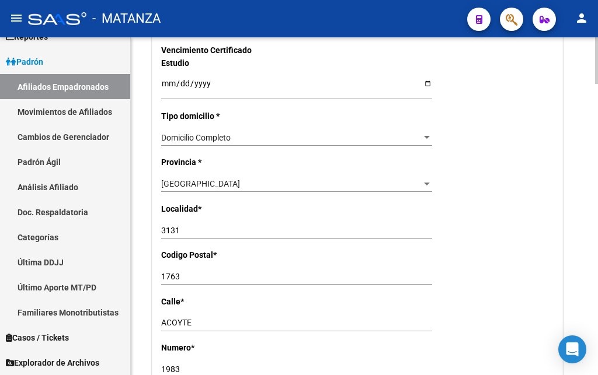
type input "PRISCILA"
drag, startPoint x: 184, startPoint y: 227, endPoint x: 96, endPoint y: 222, distance: 87.7
click at [161, 226] on input "3131" at bounding box center [296, 231] width 271 height 10
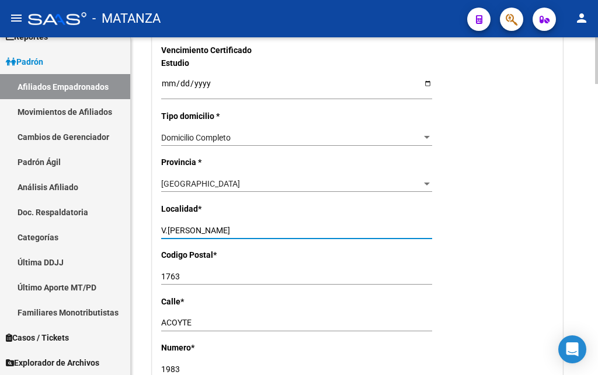
type input "V.[PERSON_NAME]"
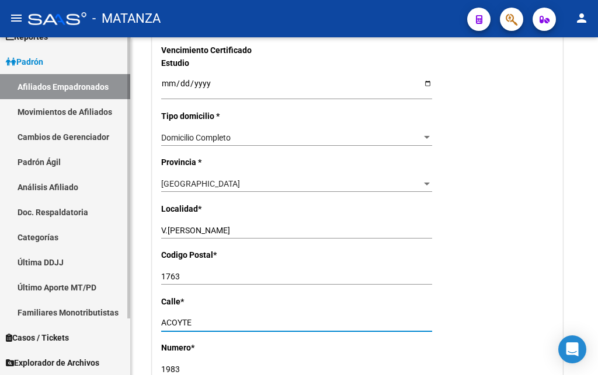
drag, startPoint x: 196, startPoint y: 315, endPoint x: 113, endPoint y: 323, distance: 83.4
click at [161, 328] on input "ACOYTE" at bounding box center [296, 323] width 271 height 10
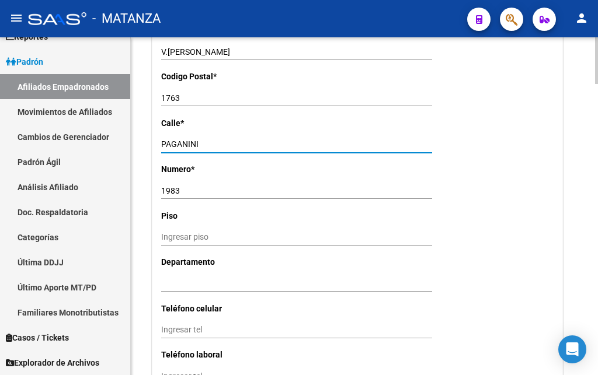
type input "PAGANINI"
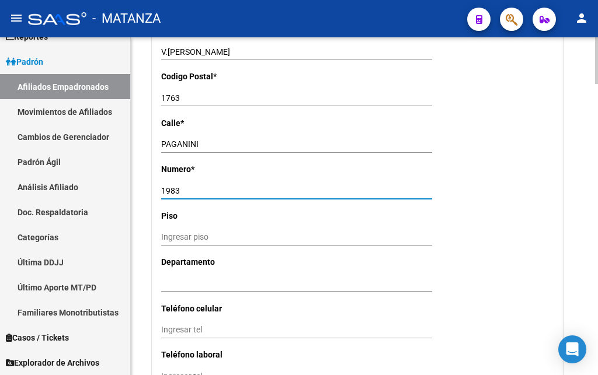
drag, startPoint x: 192, startPoint y: 188, endPoint x: 184, endPoint y: 183, distance: 8.9
click at [186, 186] on input "1983" at bounding box center [296, 191] width 271 height 10
drag, startPoint x: 183, startPoint y: 186, endPoint x: 131, endPoint y: 182, distance: 52.7
click at [161, 186] on input "1983" at bounding box center [296, 191] width 271 height 10
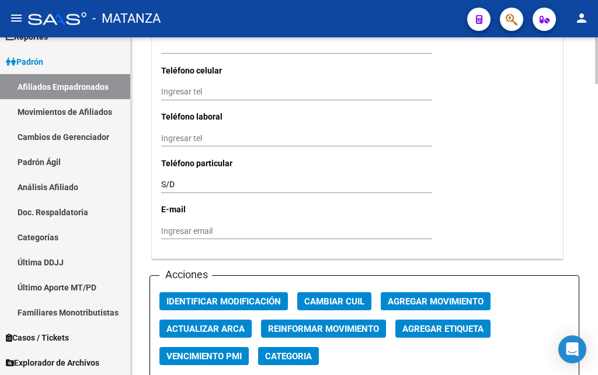
scroll to position [1251, 0]
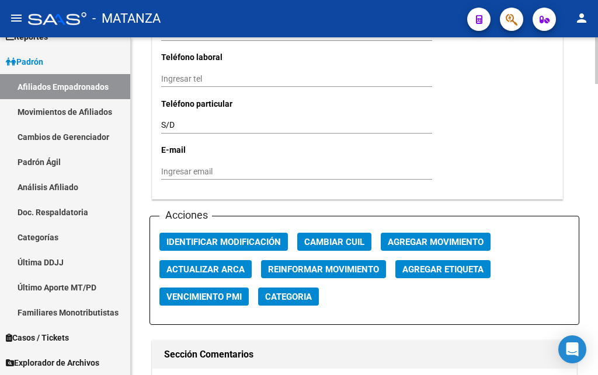
type input "195"
click at [420, 240] on span "Agregar Movimiento" at bounding box center [436, 242] width 96 height 11
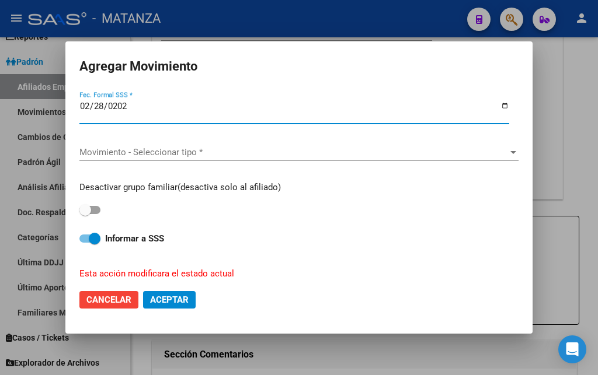
type input "[DATE]"
click at [151, 150] on span "Movimiento - Seleccionar tipo *" at bounding box center [293, 152] width 429 height 11
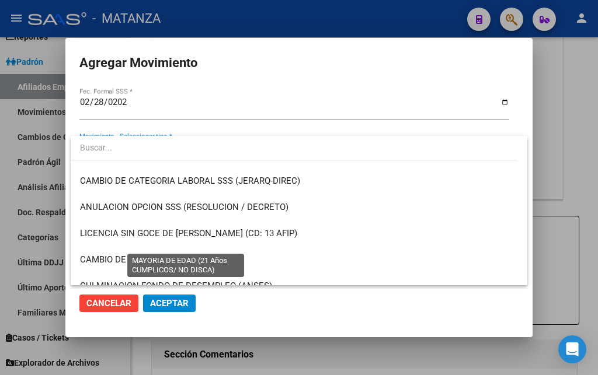
scroll to position [189, 0]
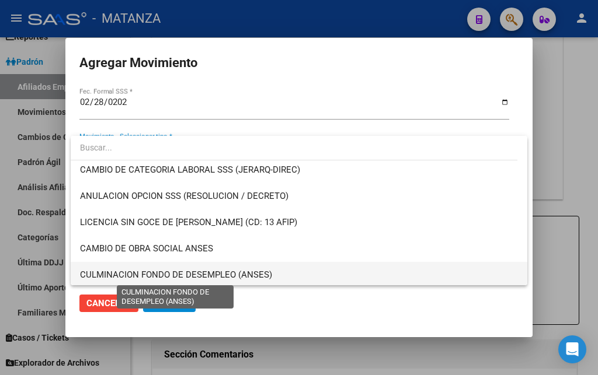
click at [98, 276] on span "CULMINACION FONDO DE DESEMPLEO (ANSES)" at bounding box center [176, 275] width 192 height 11
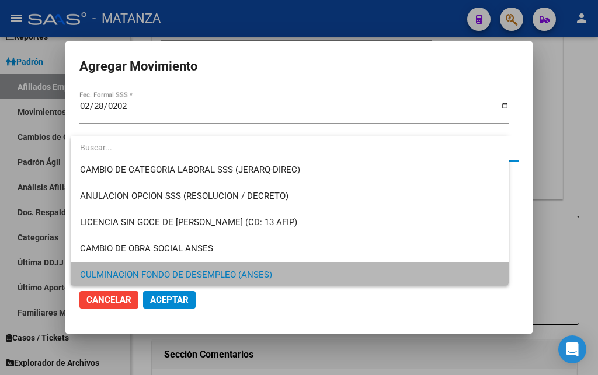
scroll to position [0, 0]
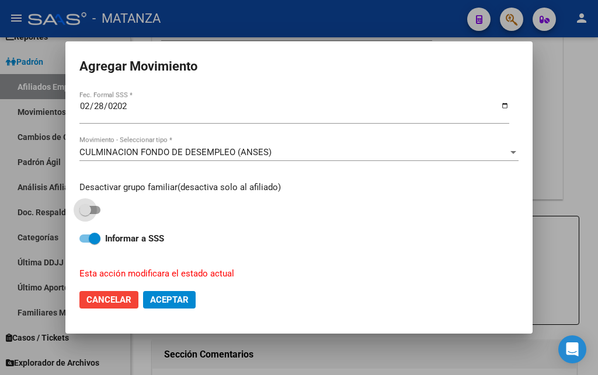
click at [98, 206] on span at bounding box center [89, 210] width 21 height 8
click at [85, 214] on input "checkbox" at bounding box center [85, 214] width 1 height 1
checkbox input "true"
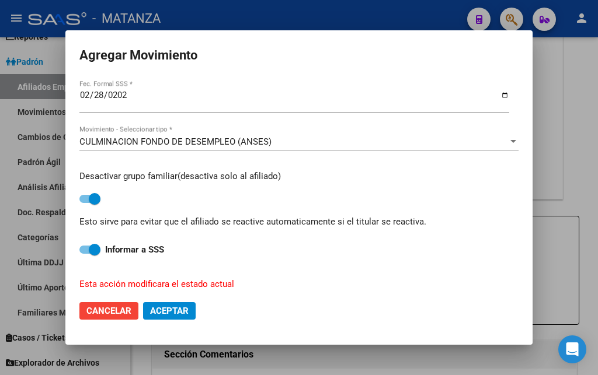
click at [174, 309] on span "Aceptar" at bounding box center [169, 311] width 39 height 11
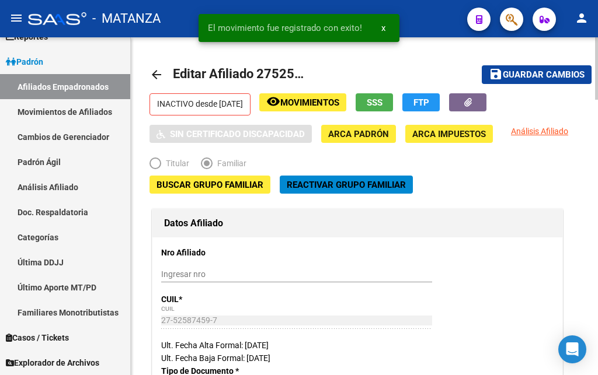
click at [552, 75] on span "Guardar cambios" at bounding box center [544, 75] width 82 height 11
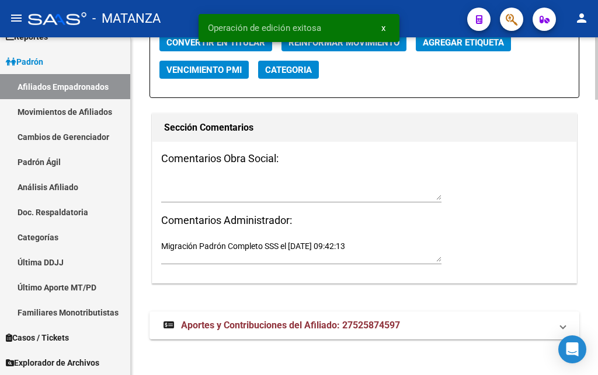
scroll to position [1317, 0]
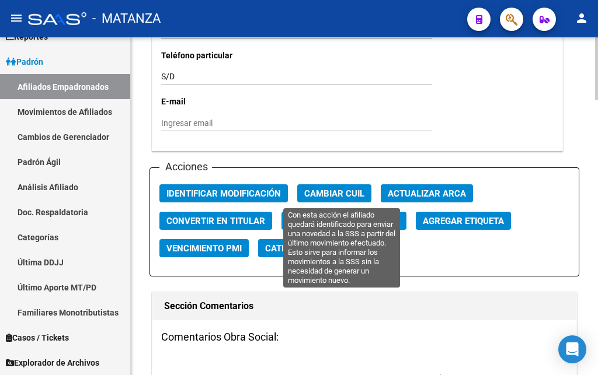
click at [329, 216] on span "Reinformar Movimiento" at bounding box center [343, 221] width 111 height 11
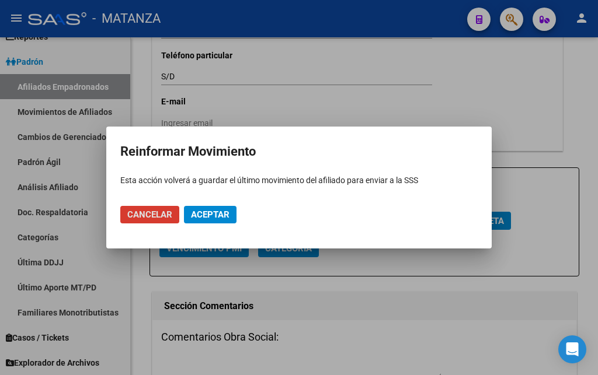
click at [208, 215] on span "Aceptar" at bounding box center [210, 215] width 39 height 11
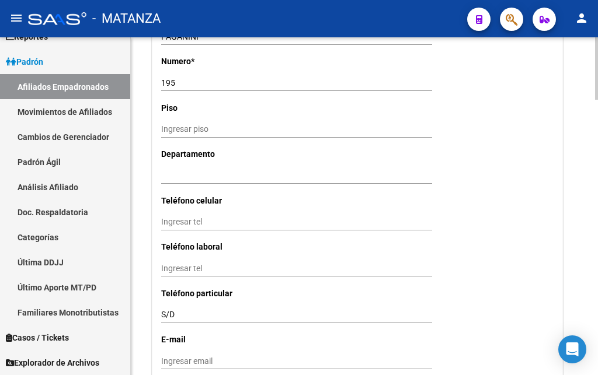
scroll to position [841, 0]
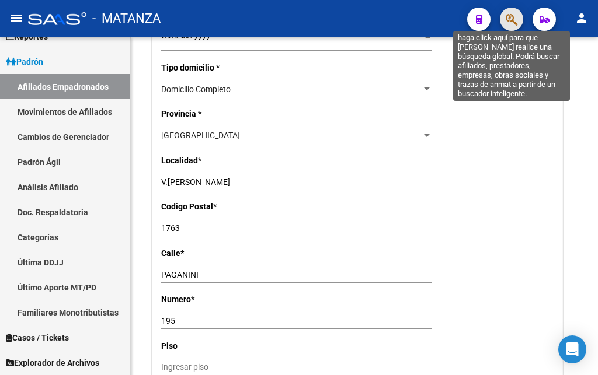
click at [514, 23] on icon "button" at bounding box center [512, 19] width 12 height 13
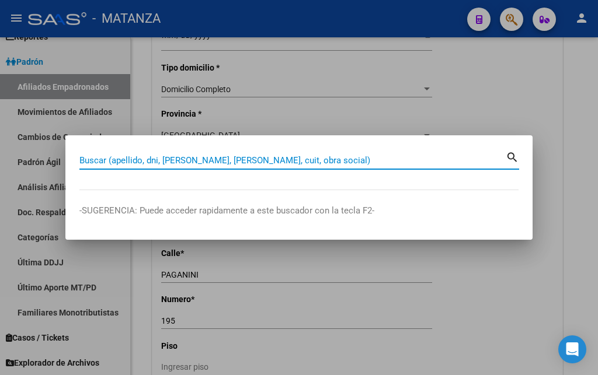
click at [110, 160] on input "Buscar (apellido, dni, [PERSON_NAME], [PERSON_NAME], cuit, obra social)" at bounding box center [292, 160] width 426 height 11
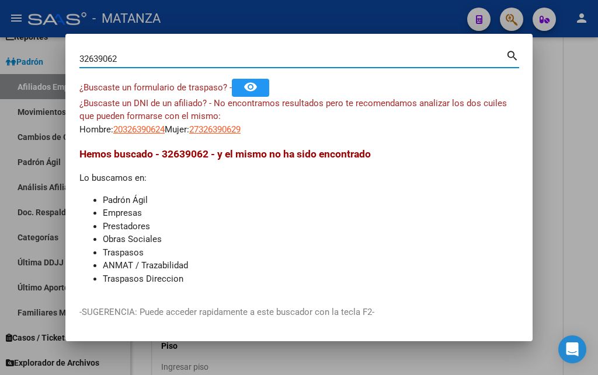
click at [127, 59] on input "32639062" at bounding box center [292, 59] width 426 height 11
type input "32639065"
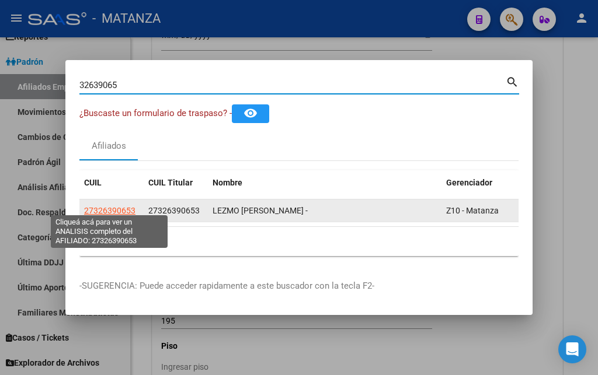
click at [110, 208] on span "27326390653" at bounding box center [109, 210] width 51 height 9
type textarea "27326390653"
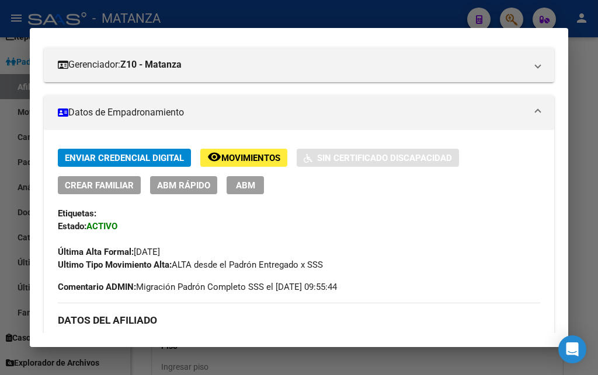
scroll to position [189, 0]
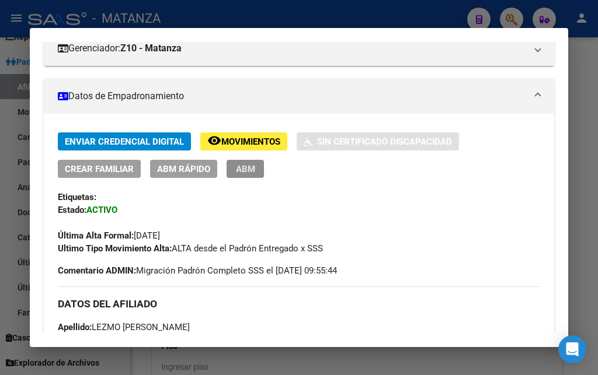
click at [242, 169] on span "ABM" at bounding box center [245, 169] width 19 height 11
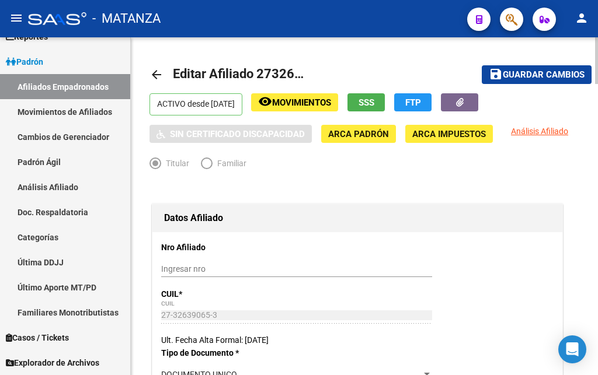
click at [385, 102] on button "SSS" at bounding box center [365, 102] width 37 height 18
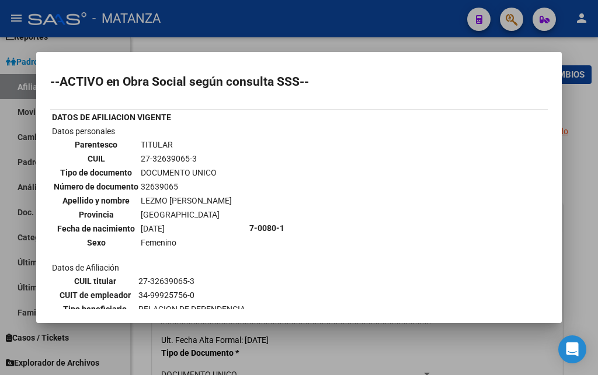
click at [344, 19] on div at bounding box center [299, 187] width 598 height 375
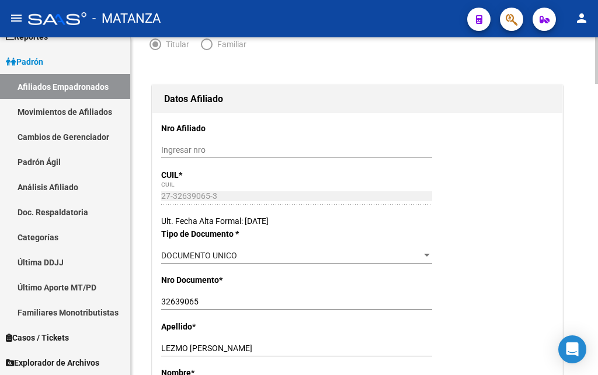
scroll to position [298, 0]
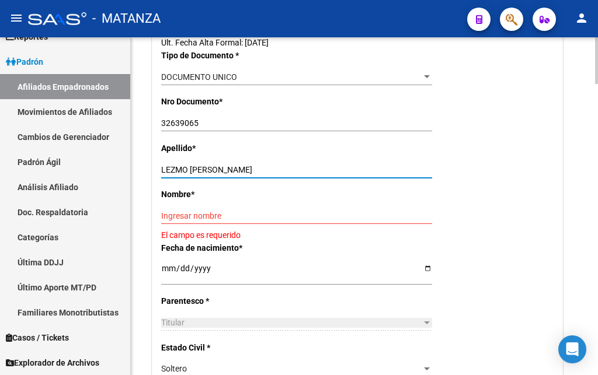
drag, startPoint x: 190, startPoint y: 168, endPoint x: 262, endPoint y: 168, distance: 71.2
click at [262, 168] on input "LEZMO [PERSON_NAME]" at bounding box center [296, 170] width 271 height 10
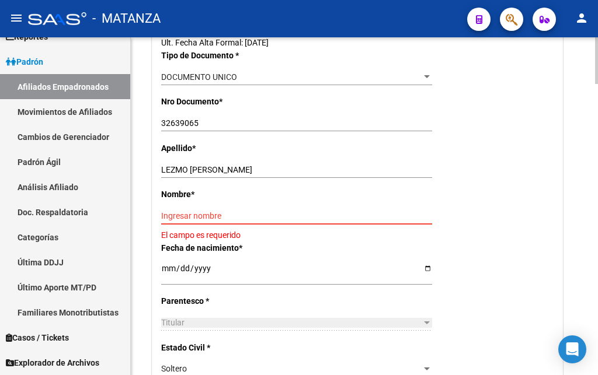
click at [170, 217] on input "Ingresar nombre" at bounding box center [296, 216] width 271 height 10
paste input "[PERSON_NAME]"
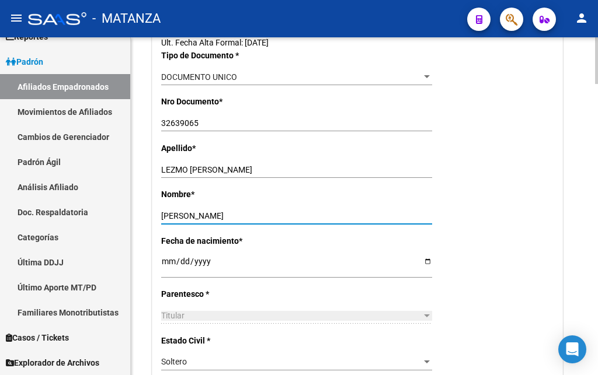
type input "[PERSON_NAME]"
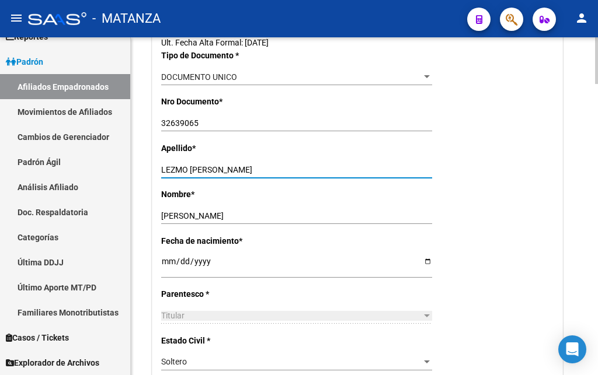
drag, startPoint x: 191, startPoint y: 169, endPoint x: 253, endPoint y: 169, distance: 62.5
click at [253, 169] on input "LEZMO [PERSON_NAME]" at bounding box center [296, 170] width 271 height 10
type input "LEZMO"
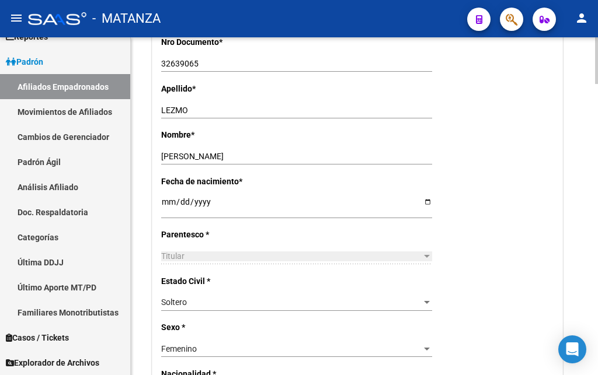
scroll to position [417, 0]
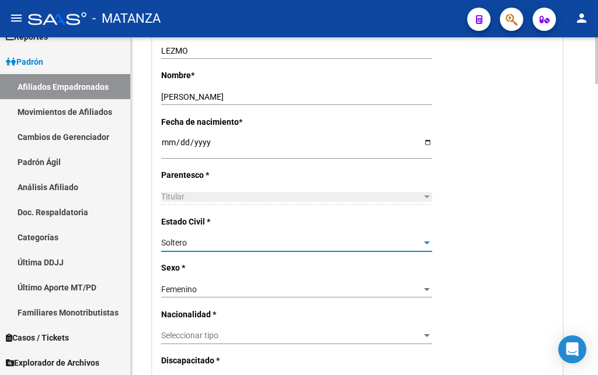
click at [234, 238] on div "Soltero" at bounding box center [291, 243] width 260 height 10
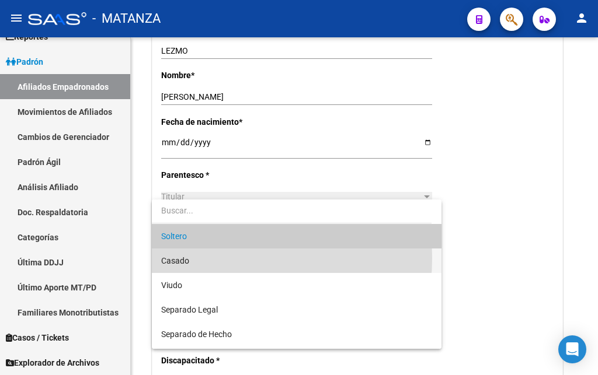
click at [199, 258] on span "Casado" at bounding box center [296, 261] width 271 height 25
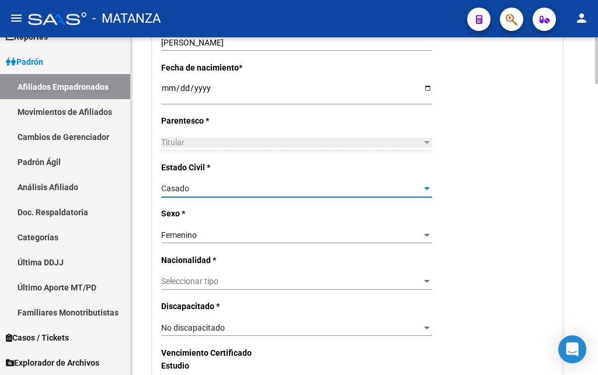
scroll to position [476, 0]
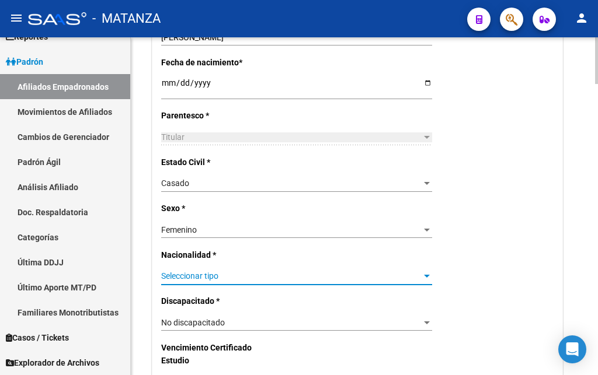
click at [213, 272] on span "Seleccionar tipo" at bounding box center [291, 277] width 260 height 10
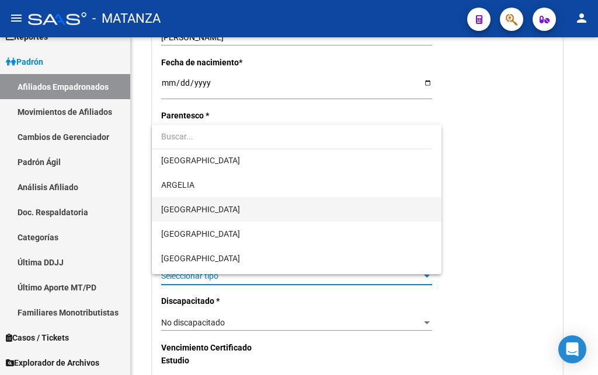
scroll to position [119, 0]
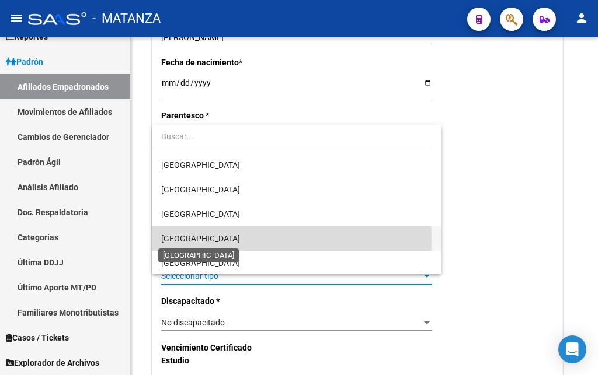
click at [199, 240] on span "[GEOGRAPHIC_DATA]" at bounding box center [200, 238] width 79 height 9
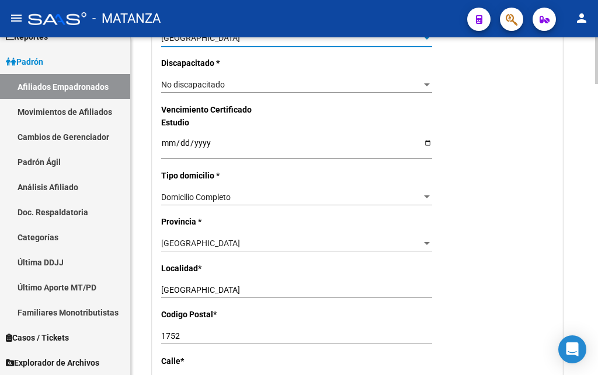
scroll to position [774, 0]
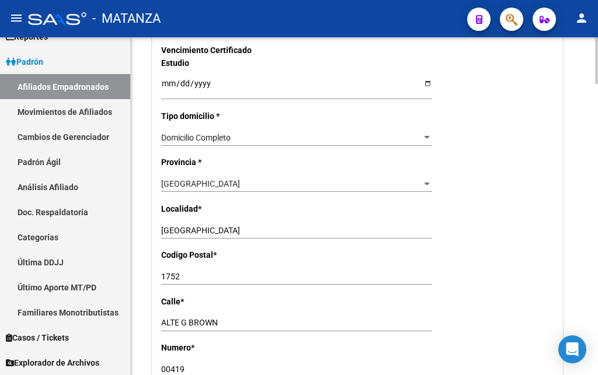
drag, startPoint x: 188, startPoint y: 347, endPoint x: 126, endPoint y: 346, distance: 62.5
click at [161, 365] on input "00419" at bounding box center [296, 370] width 271 height 10
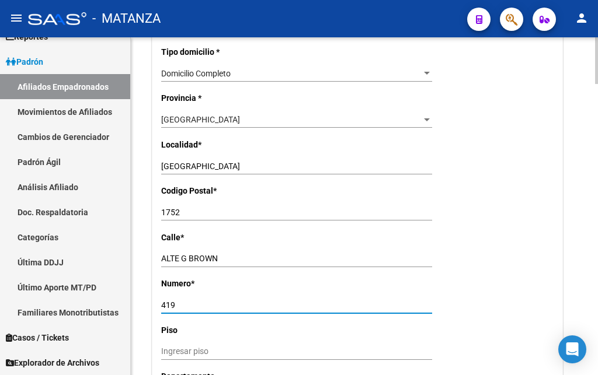
scroll to position [953, 0]
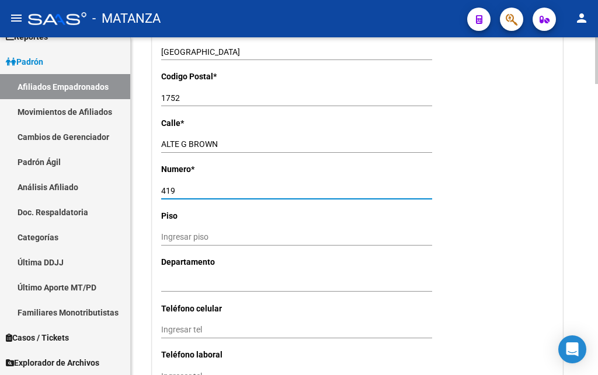
type input "419"
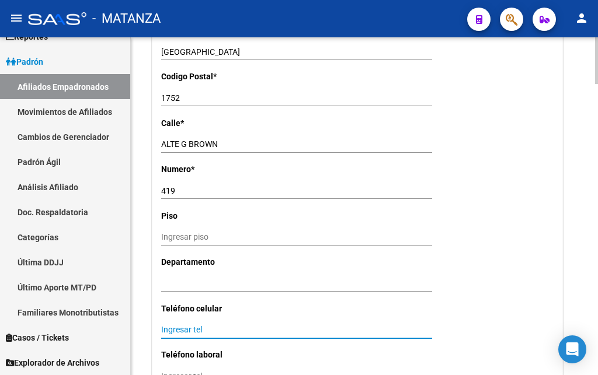
click at [161, 325] on input "Ingresar tel" at bounding box center [296, 330] width 271 height 10
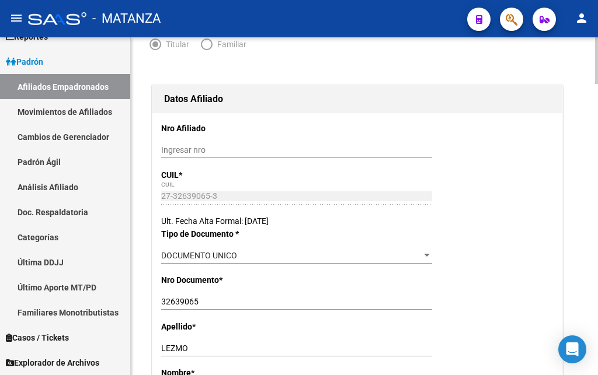
scroll to position [0, 0]
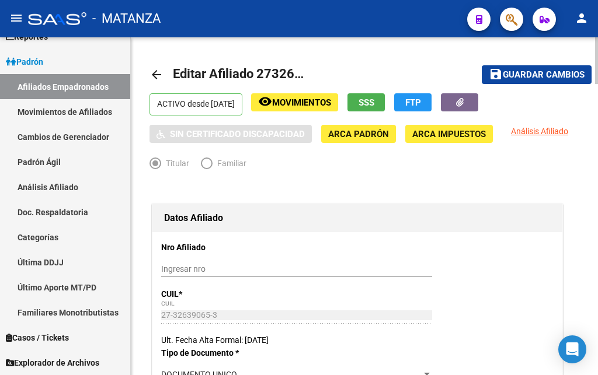
type input "1153835453"
click at [557, 73] on span "Guardar cambios" at bounding box center [544, 75] width 82 height 11
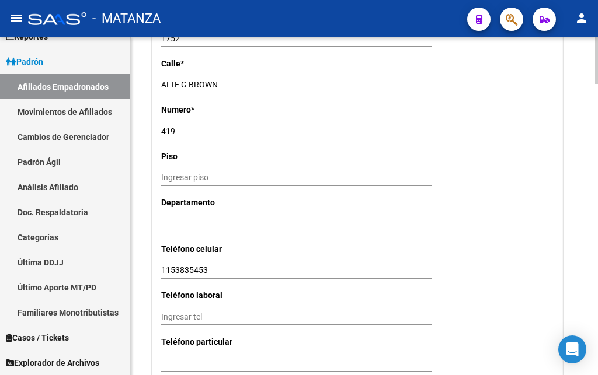
scroll to position [1251, 0]
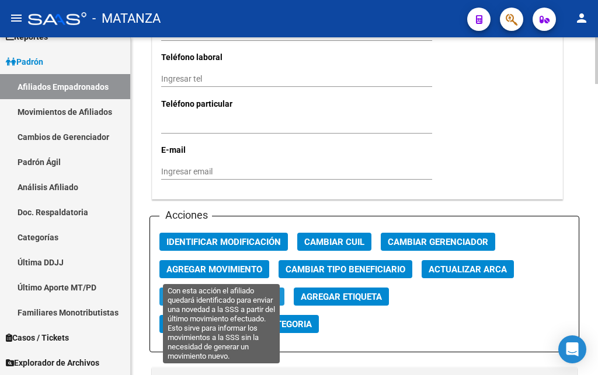
click at [228, 292] on span "Reinformar Movimiento" at bounding box center [221, 297] width 111 height 11
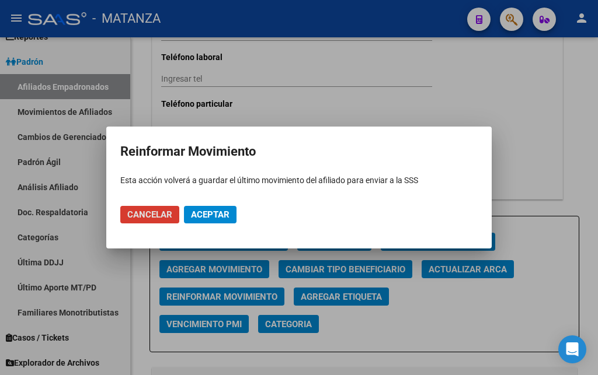
click at [207, 212] on span "Aceptar" at bounding box center [210, 215] width 39 height 11
